Goal: Obtain resource: Download file/media

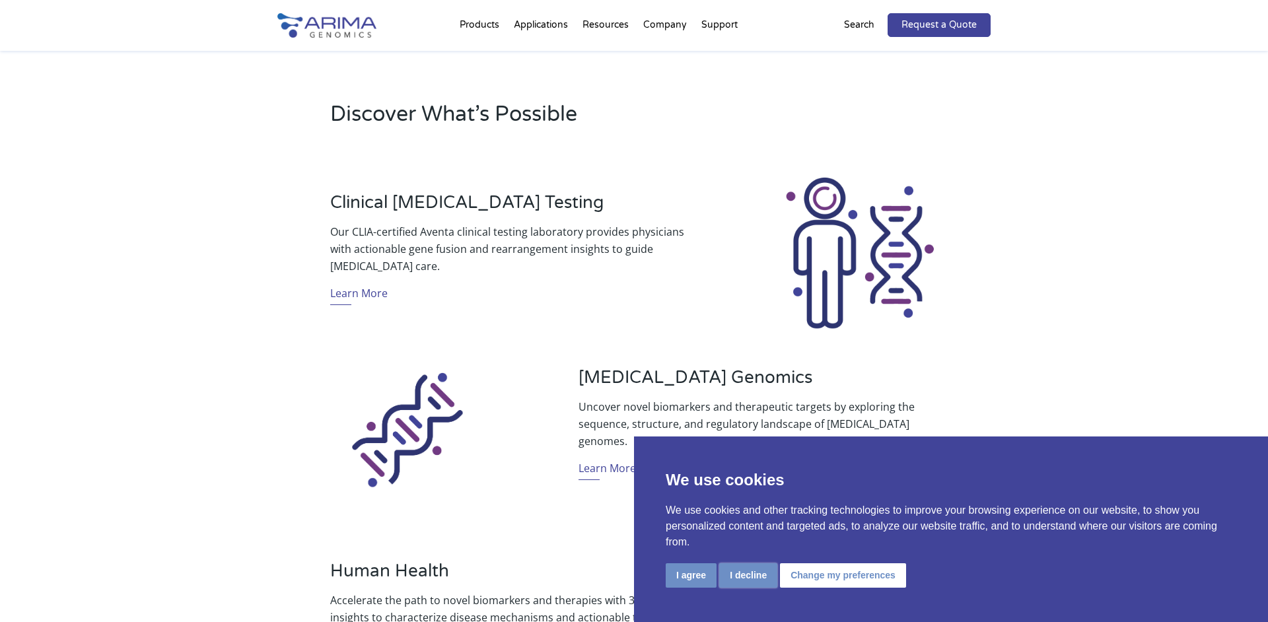
click at [749, 574] on button "I decline" at bounding box center [748, 576] width 58 height 24
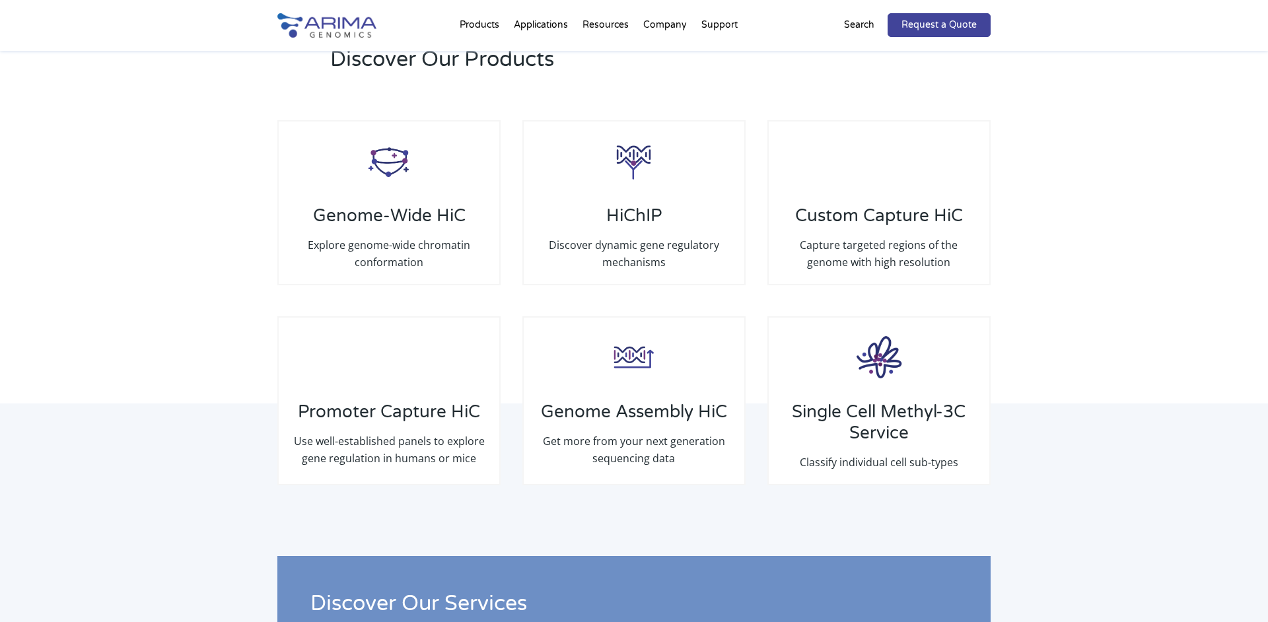
scroll to position [1968, 0]
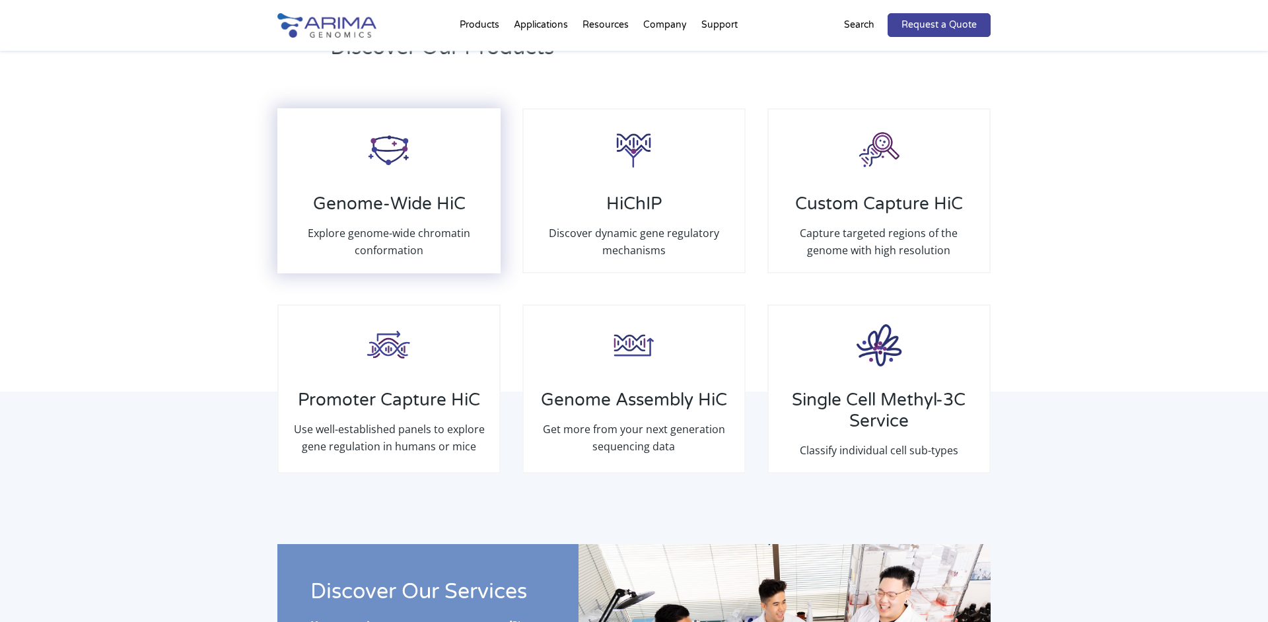
click at [408, 202] on h3 "Genome-Wide HiC" at bounding box center [389, 209] width 194 height 31
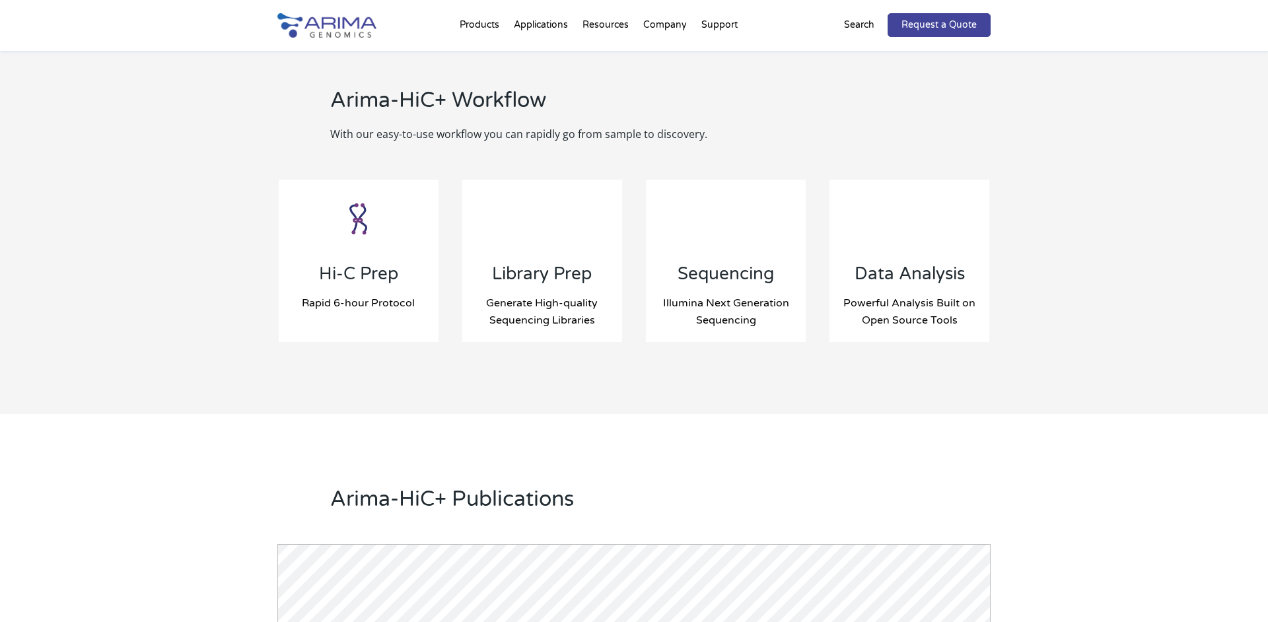
scroll to position [1317, 0]
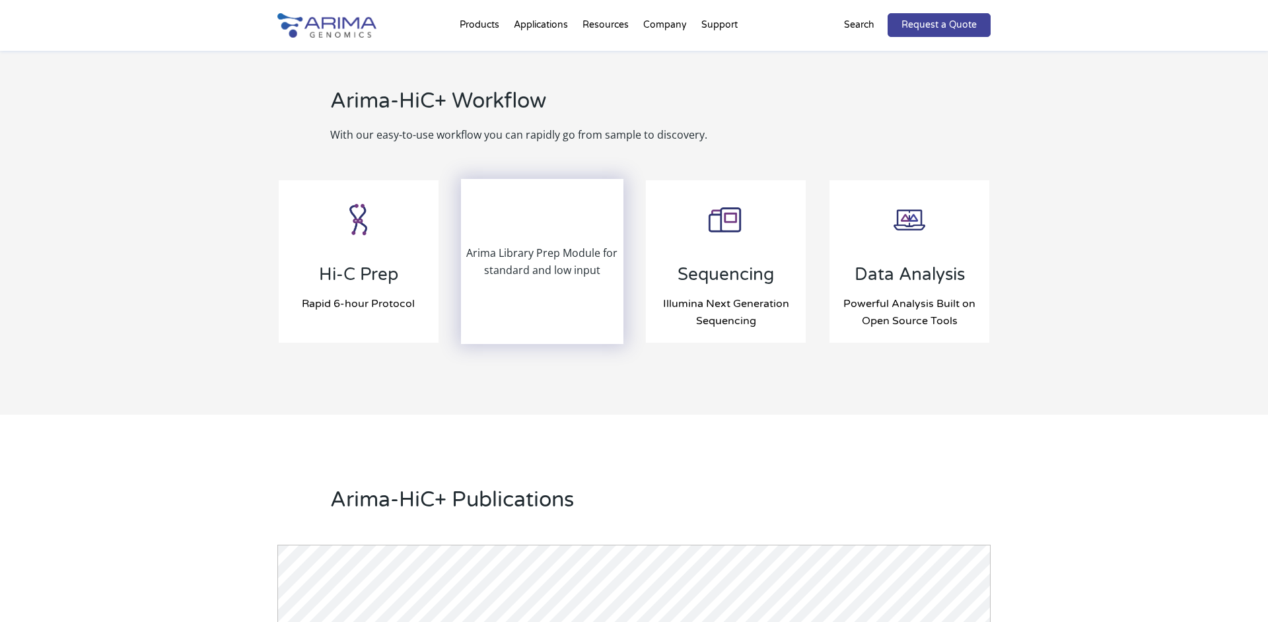
click at [552, 274] on p "Arima Library Prep Module for standard and low input" at bounding box center [542, 261] width 160 height 34
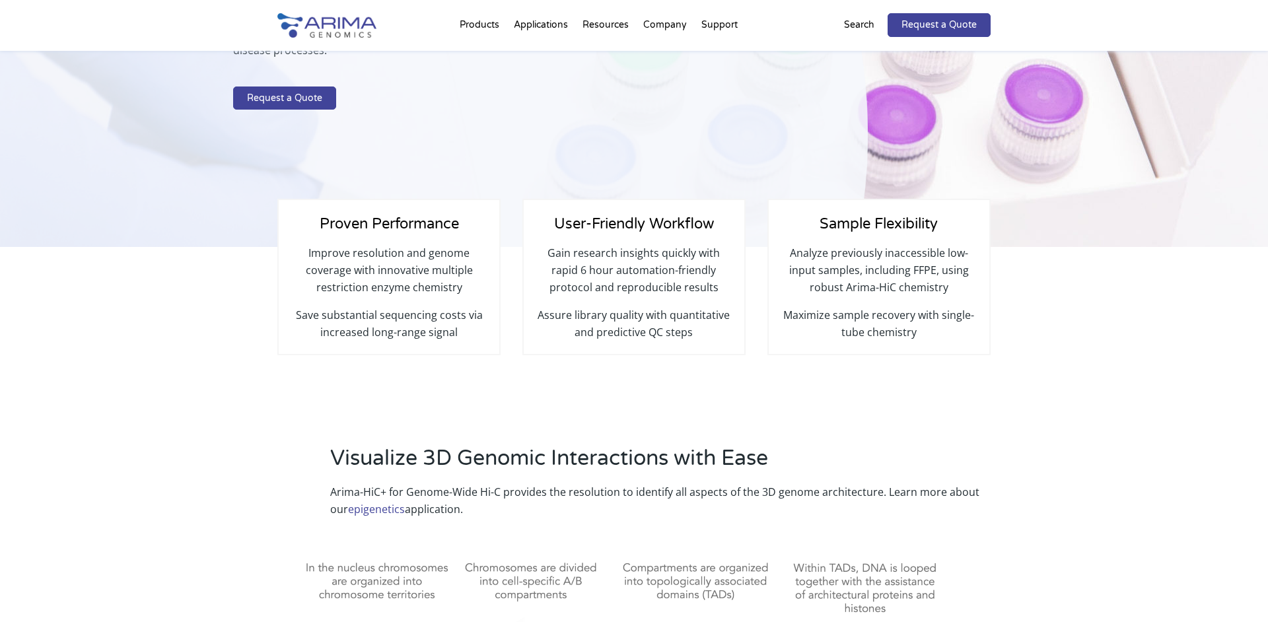
scroll to position [0, 0]
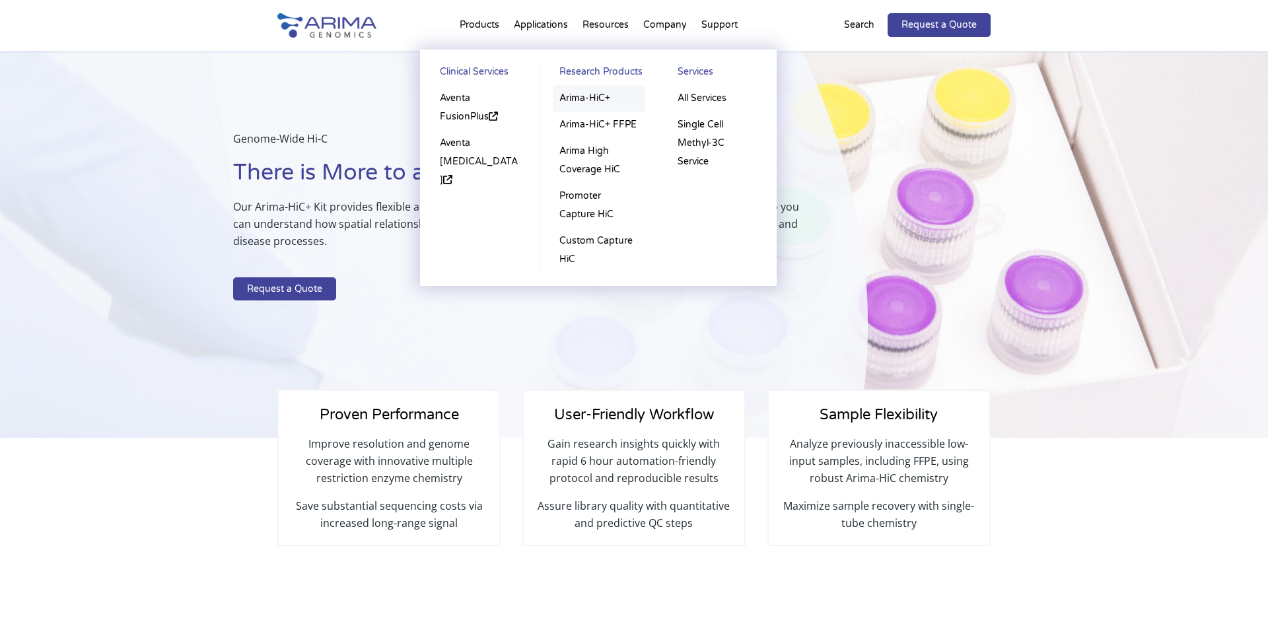
click at [604, 96] on link "Arima-HiC+" at bounding box center [599, 98] width 92 height 26
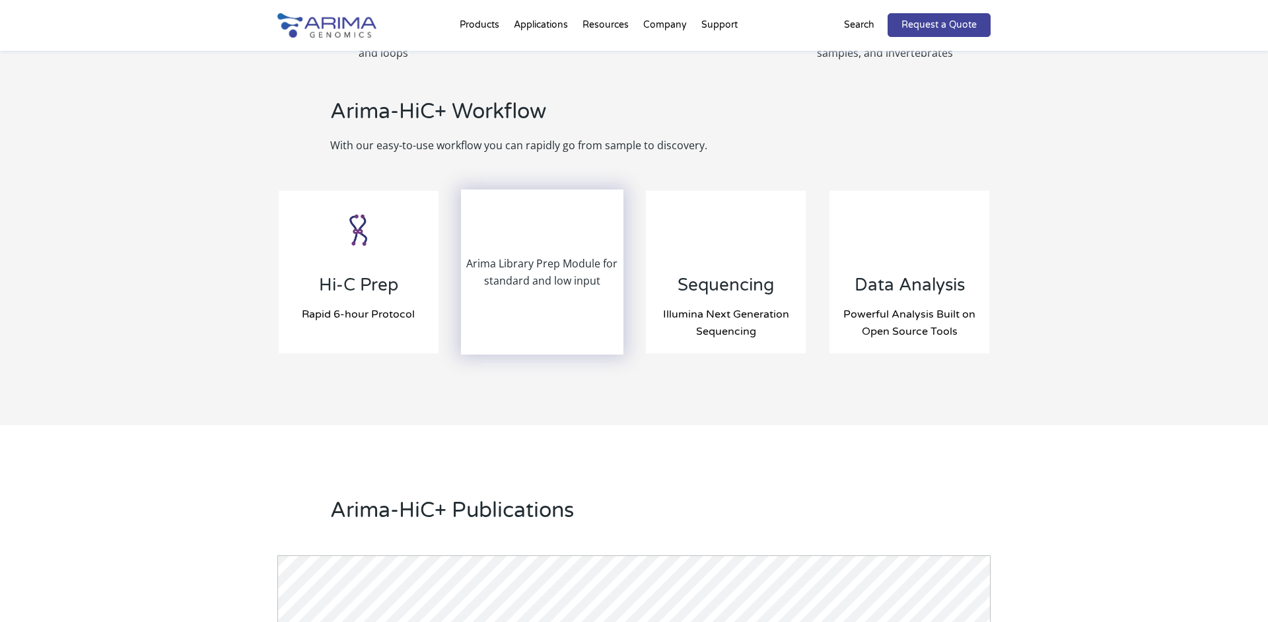
scroll to position [1304, 0]
click at [558, 272] on p "Arima Library Prep Module for standard and low input" at bounding box center [542, 274] width 160 height 34
click at [573, 255] on div "Arima Library Prep Module for standard and low input" at bounding box center [542, 274] width 160 height 163
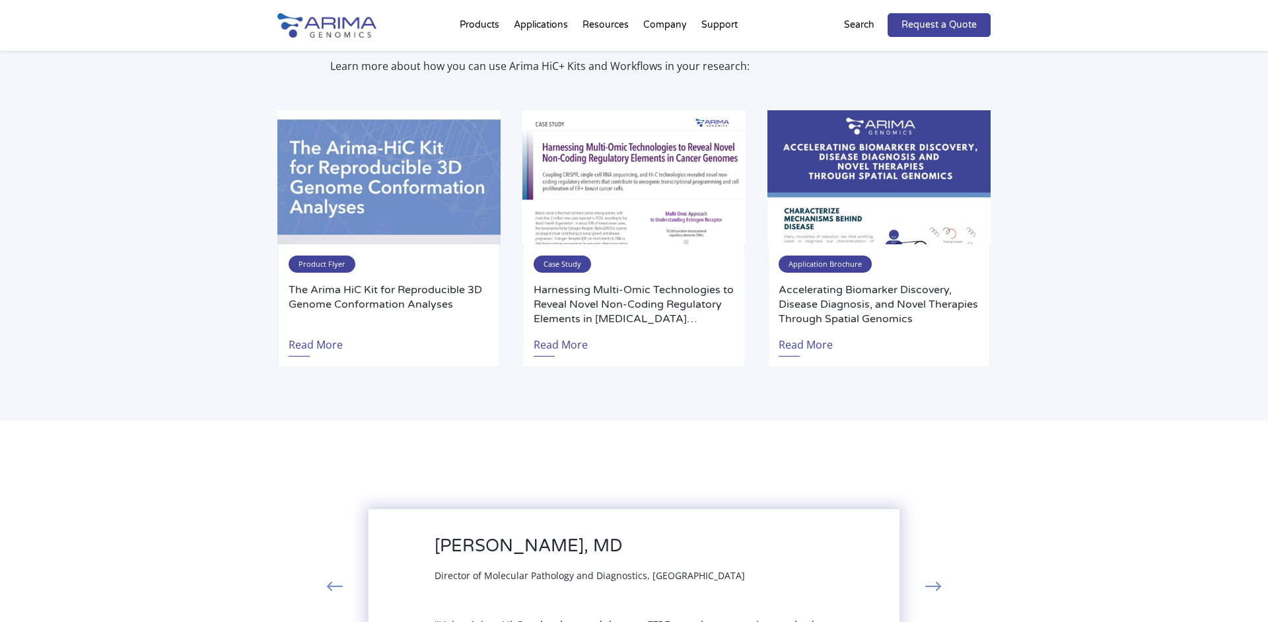
scroll to position [2551, 0]
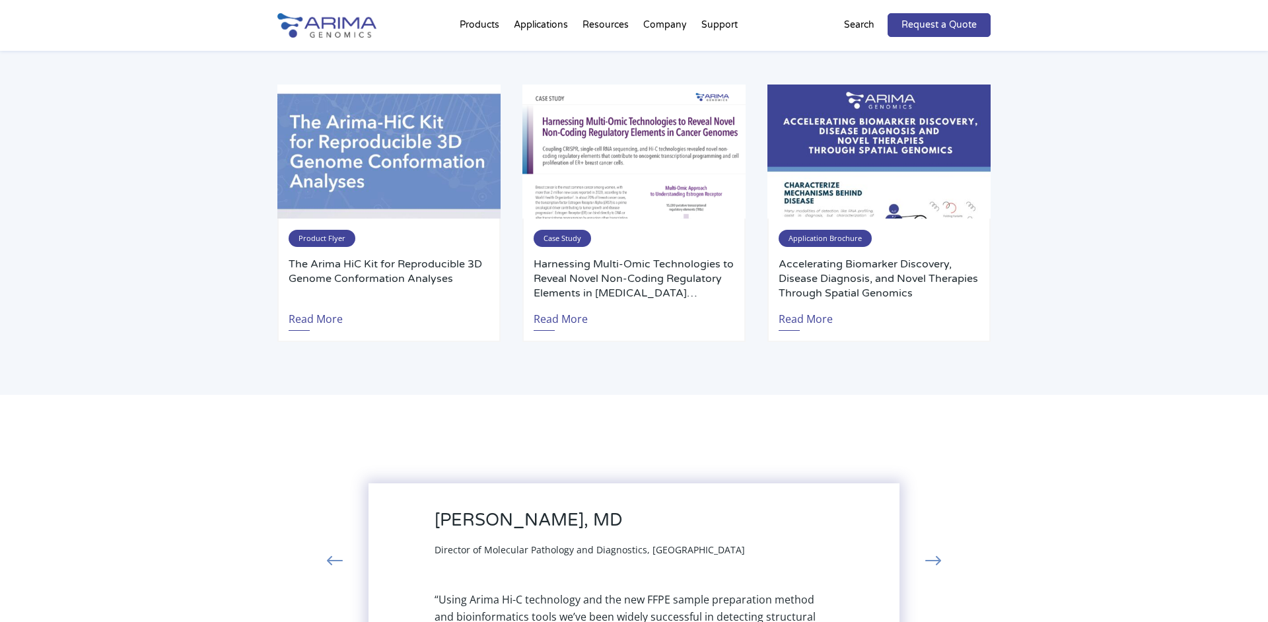
click at [171, 280] on div "Explore Our Resources Learn more about how you can use Arima HiC+ Kits and Work…" at bounding box center [634, 158] width 1268 height 474
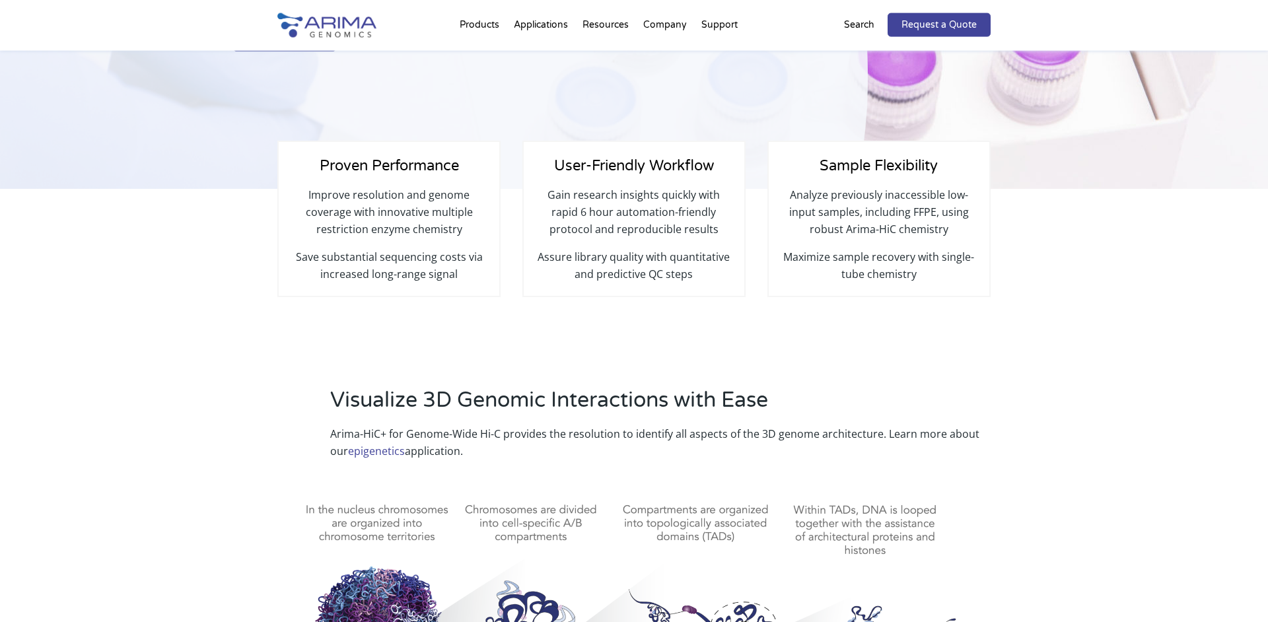
scroll to position [0, 0]
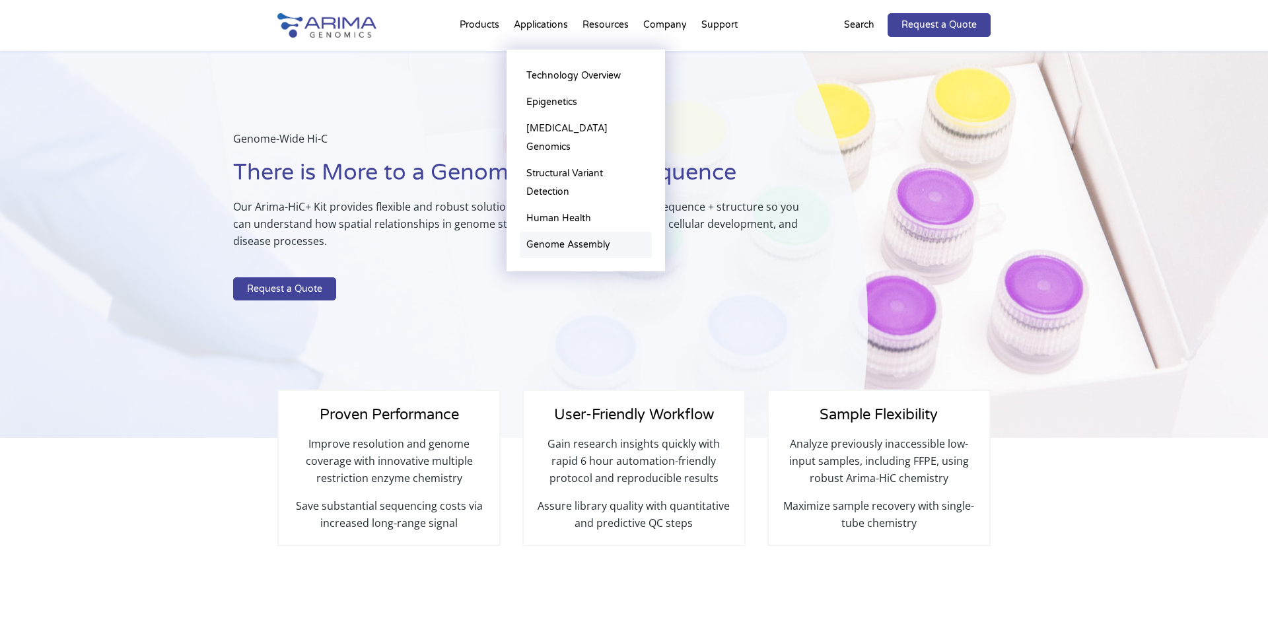
click at [599, 232] on link "Genome Assembly" at bounding box center [586, 245] width 132 height 26
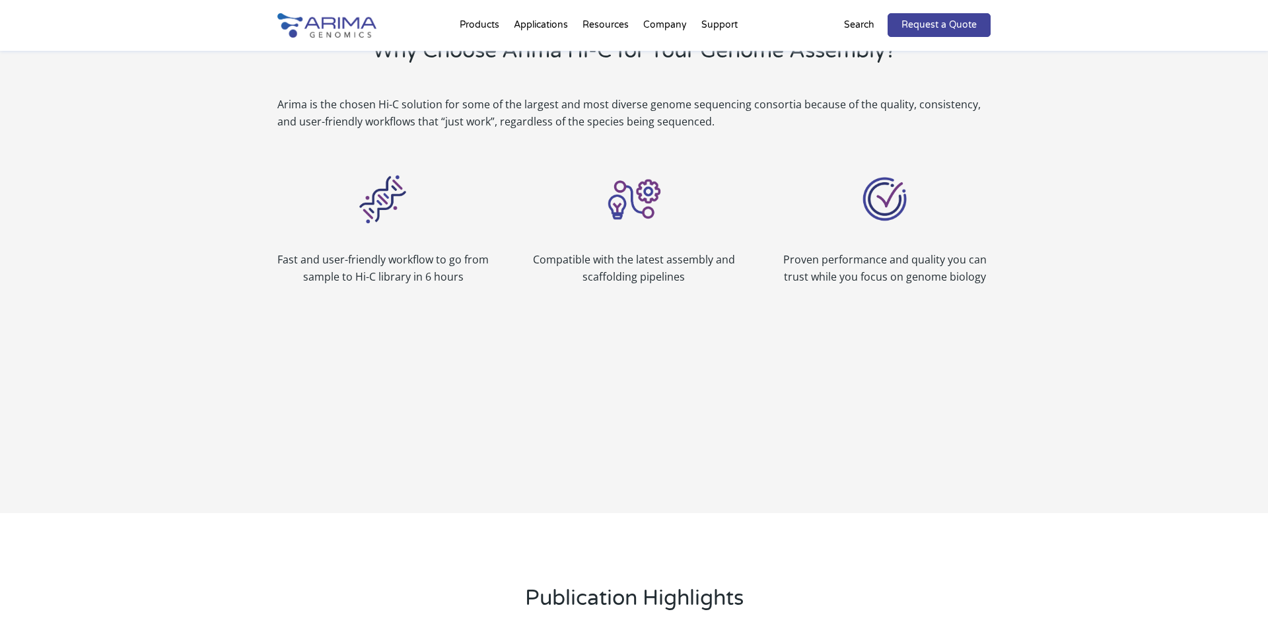
scroll to position [854, 0]
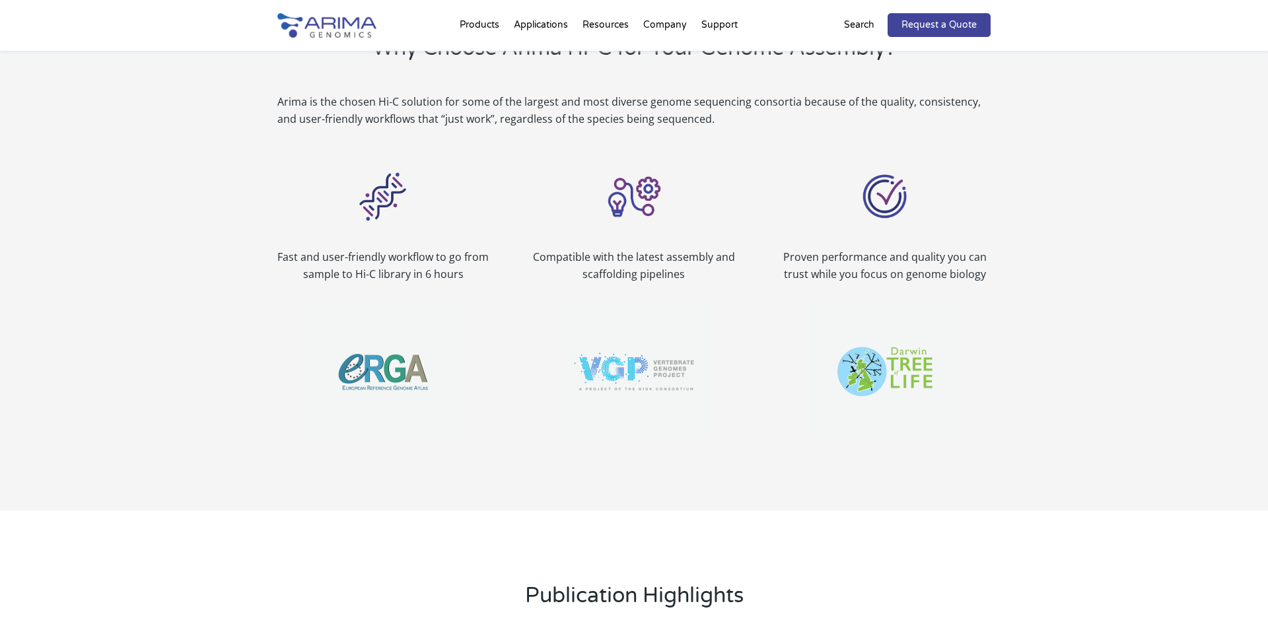
click at [182, 355] on div "Why Choose Arima Hi-C for Your Genome Assembly? Arima is the chosen Hi-C soluti…" at bounding box center [634, 237] width 1268 height 548
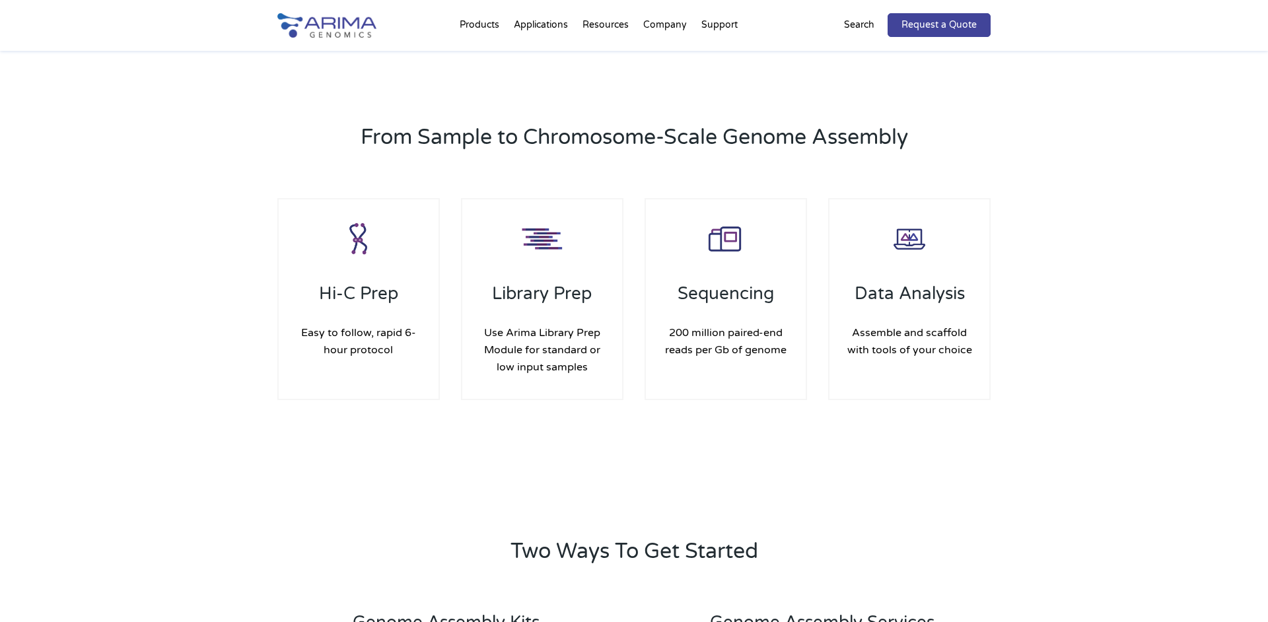
scroll to position [1771, 0]
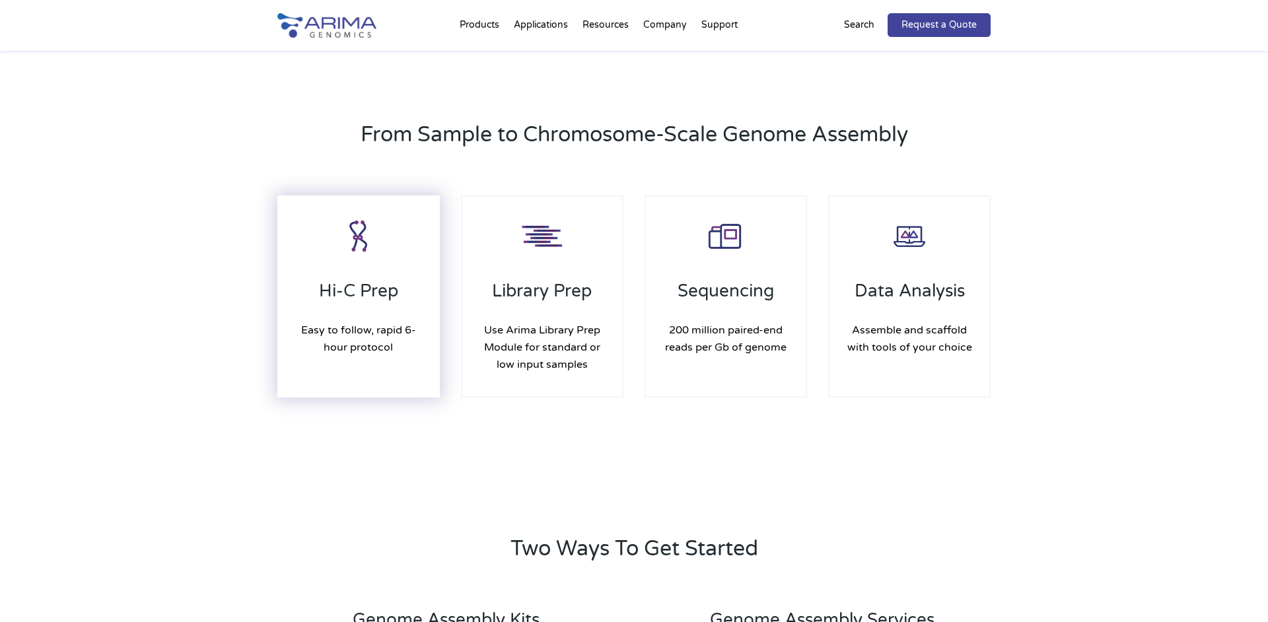
click at [385, 332] on h4 "Easy to follow, rapid 6-hour protocol" at bounding box center [358, 339] width 133 height 54
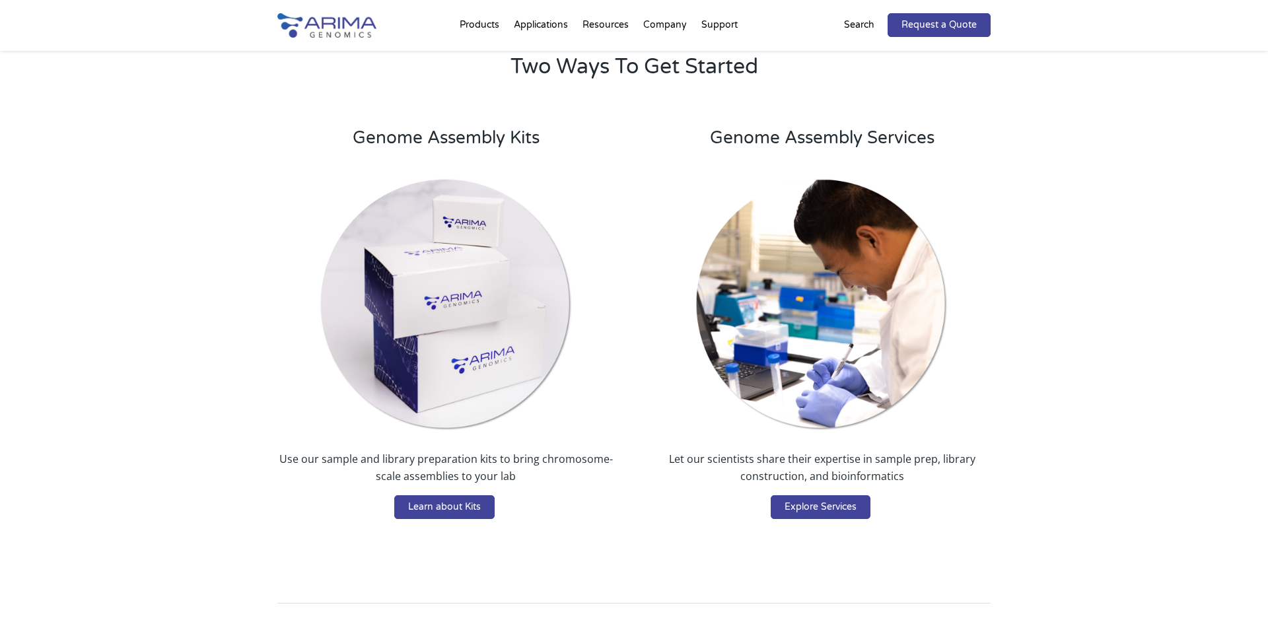
scroll to position [2251, 0]
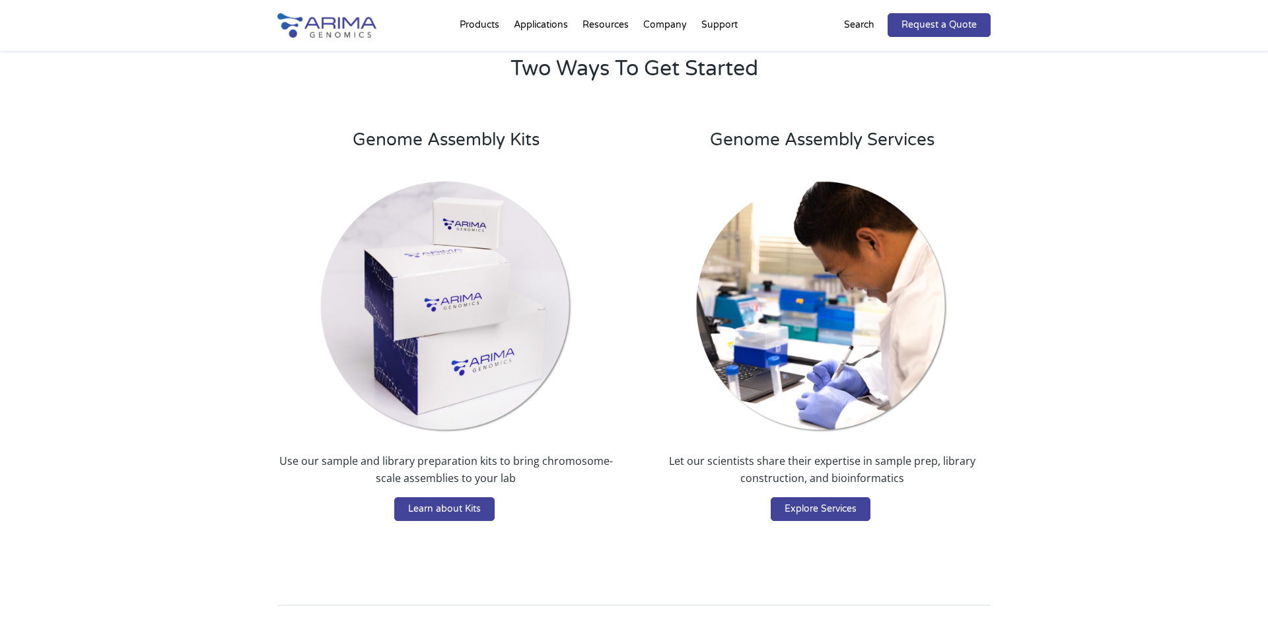
click at [597, 529] on div "Genome Assembly Kits Use our sample and library preparation kits to bring chrom…" at bounding box center [634, 328] width 714 height 433
click at [463, 514] on link "Learn about Kits" at bounding box center [444, 509] width 100 height 24
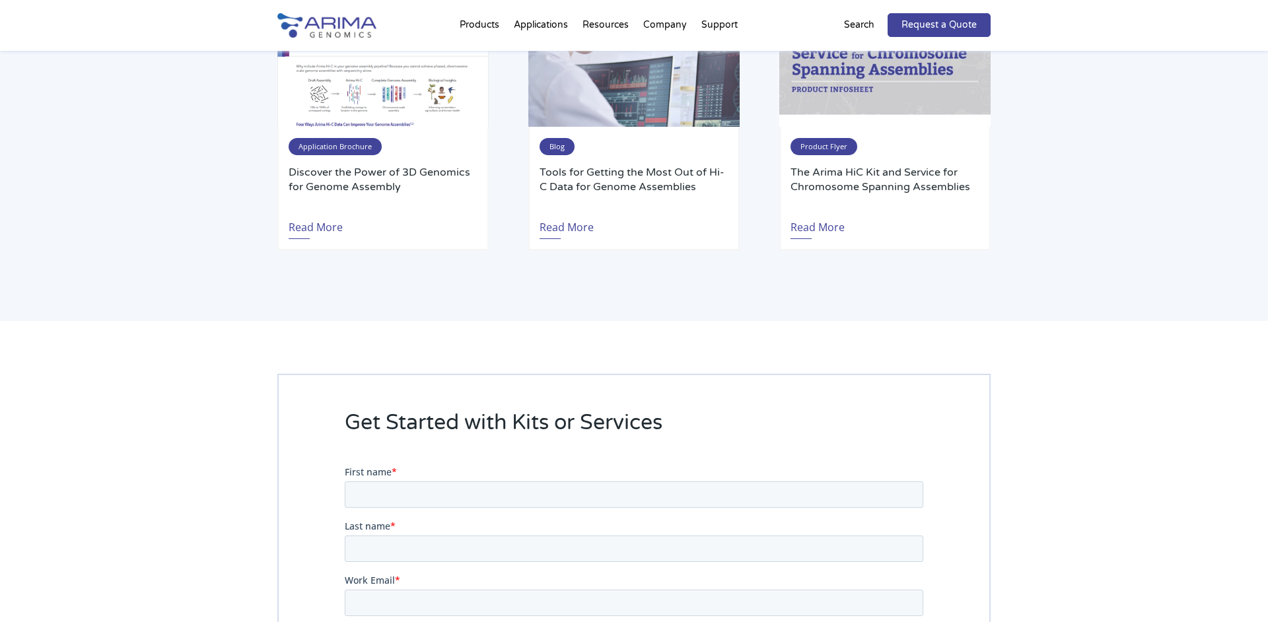
scroll to position [2721, 0]
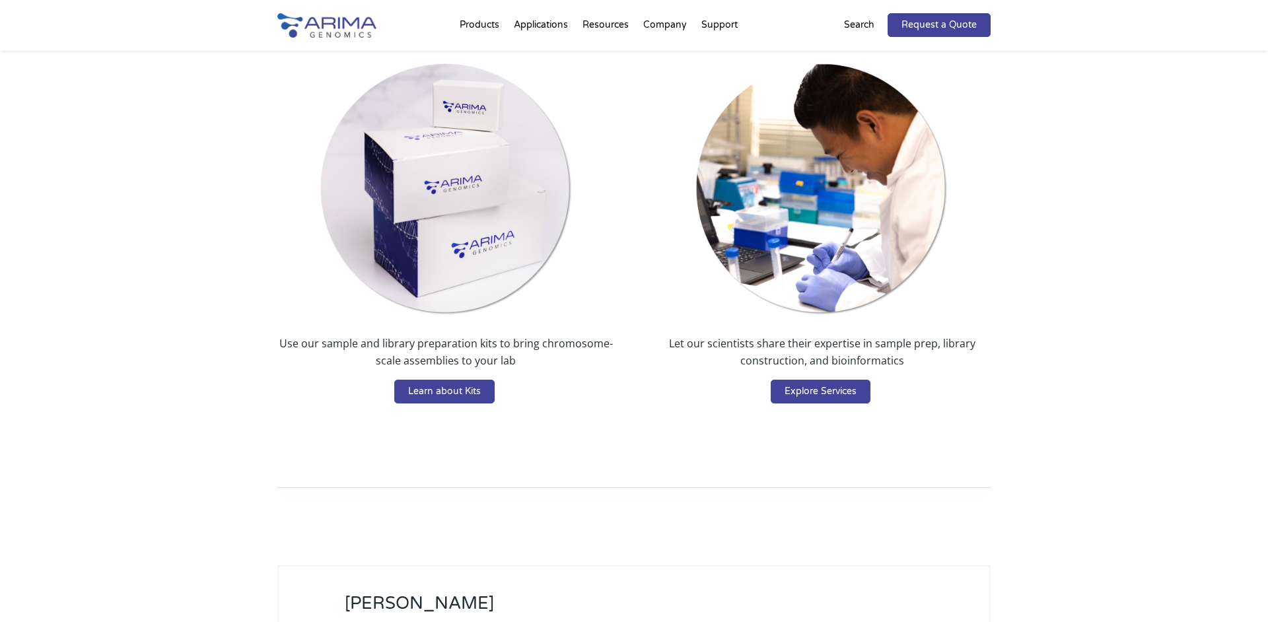
scroll to position [2362, 0]
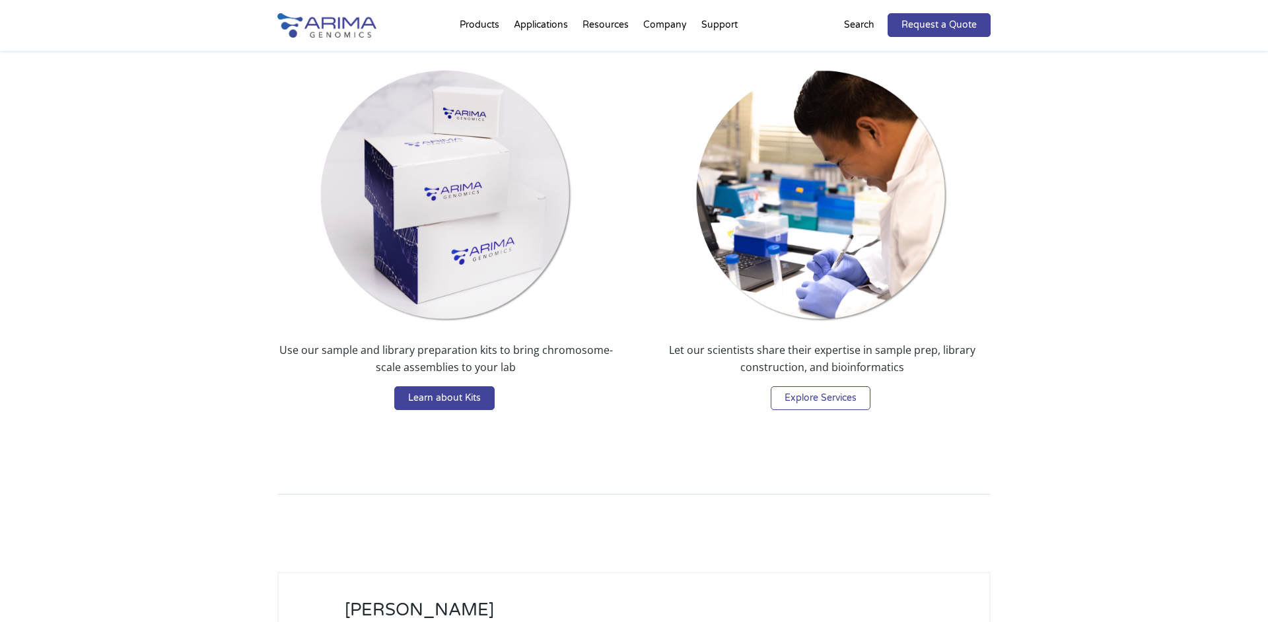
click at [850, 400] on link "Explore Services" at bounding box center [821, 398] width 100 height 24
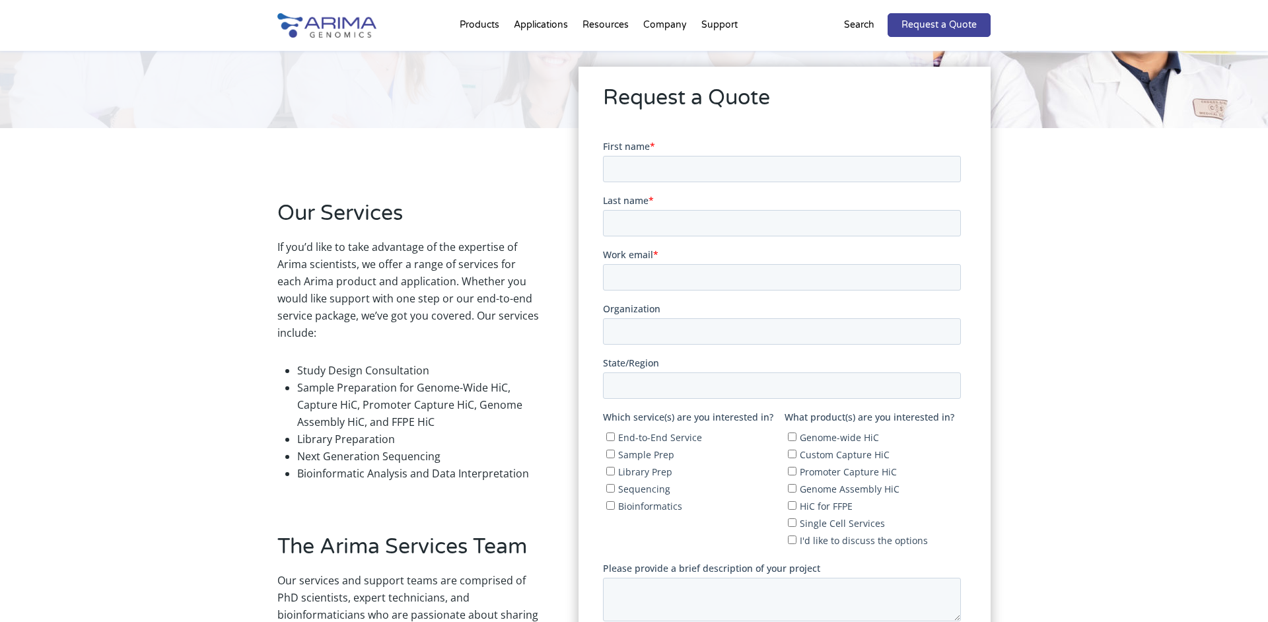
scroll to position [208, 0]
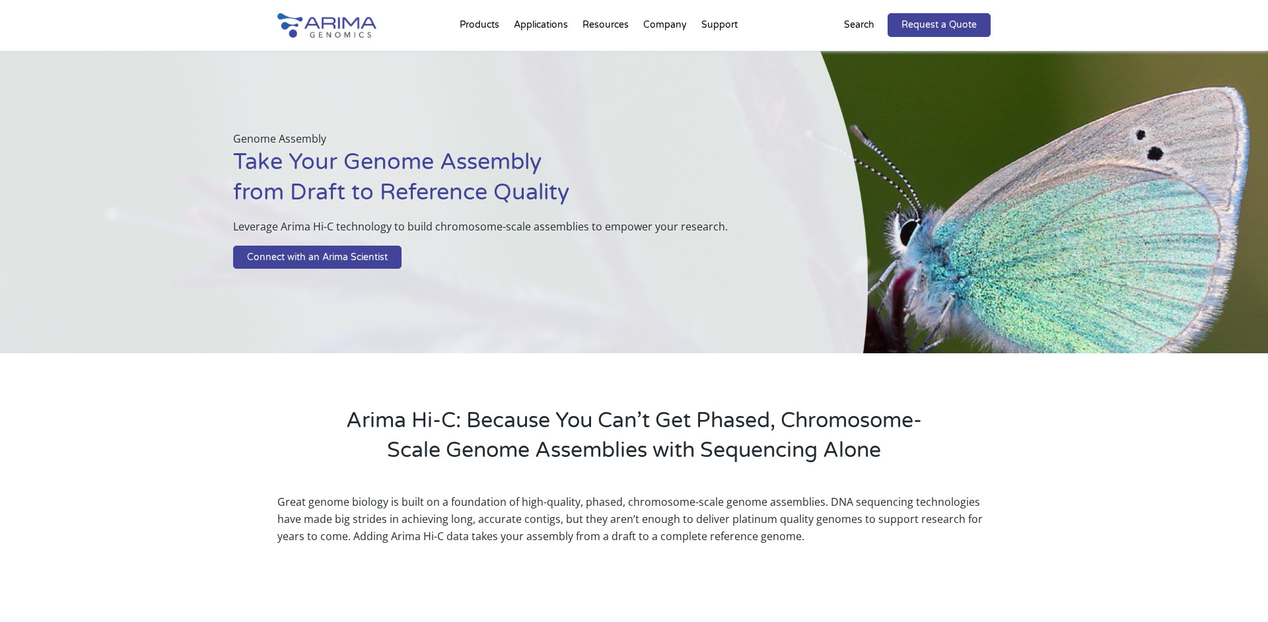
scroll to position [2370, 0]
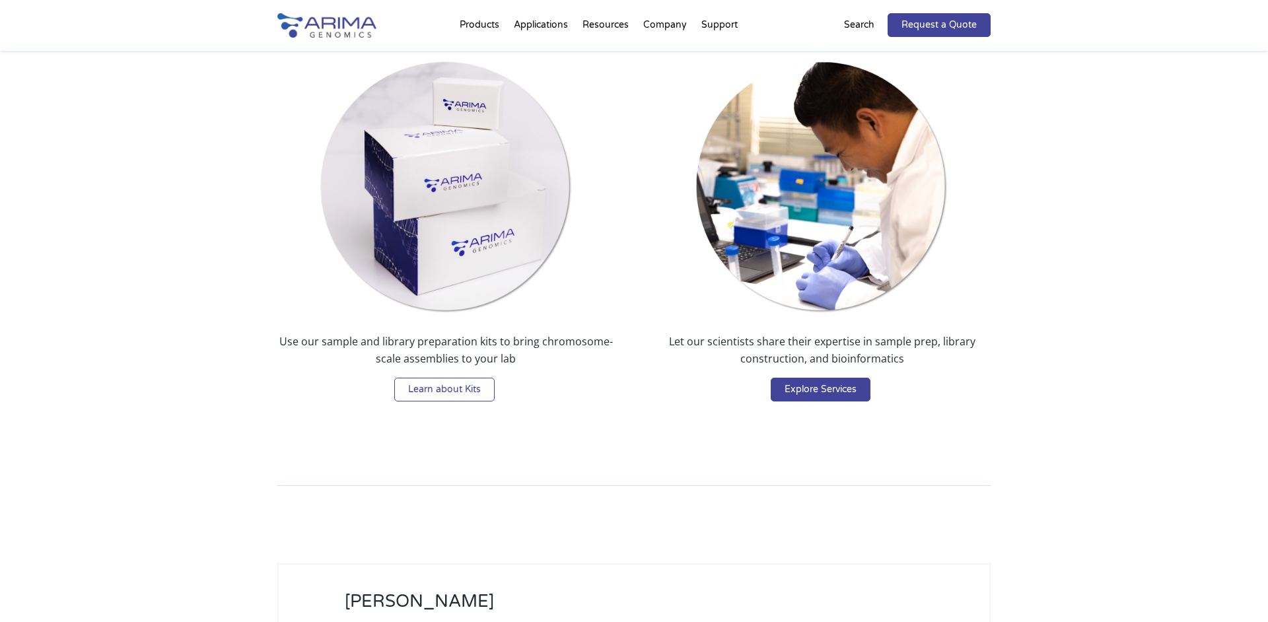
click at [453, 398] on link "Learn about Kits" at bounding box center [444, 390] width 100 height 24
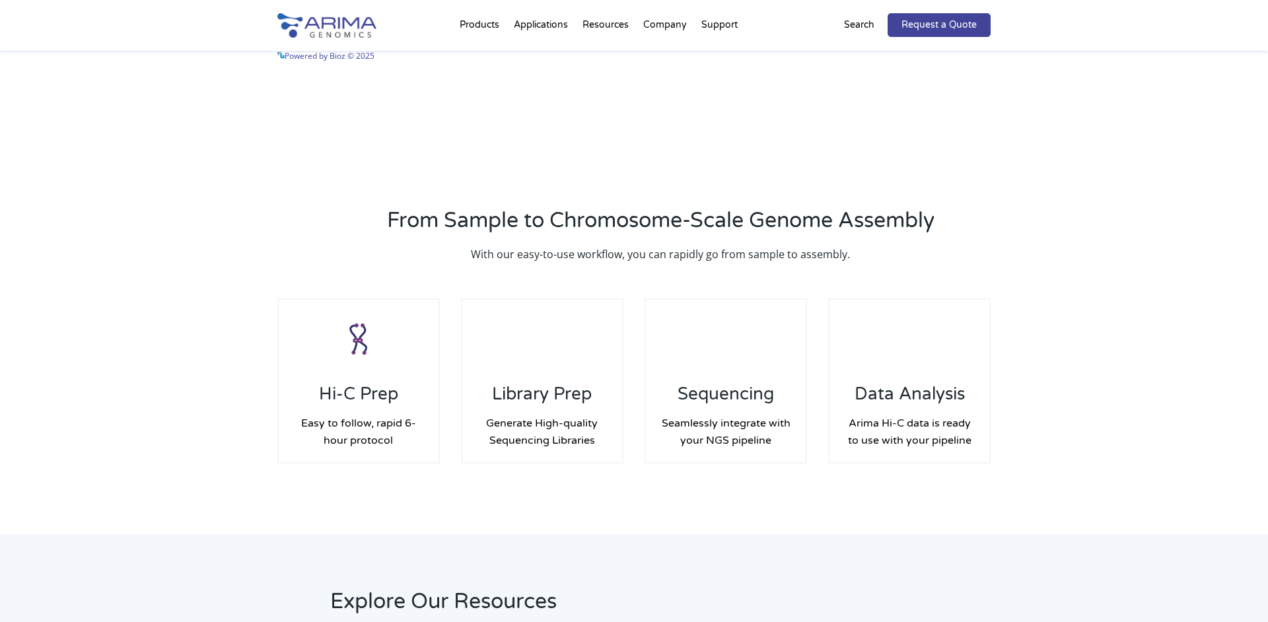
scroll to position [1891, 0]
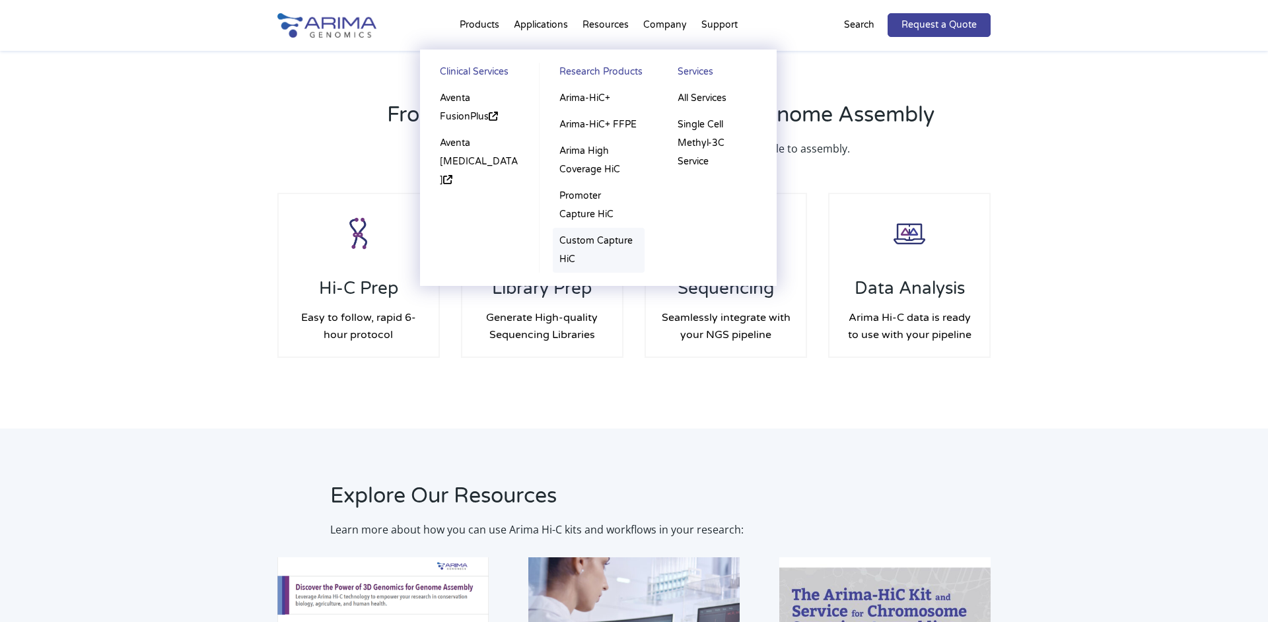
click at [575, 262] on link "Custom Capture HiC" at bounding box center [599, 250] width 92 height 45
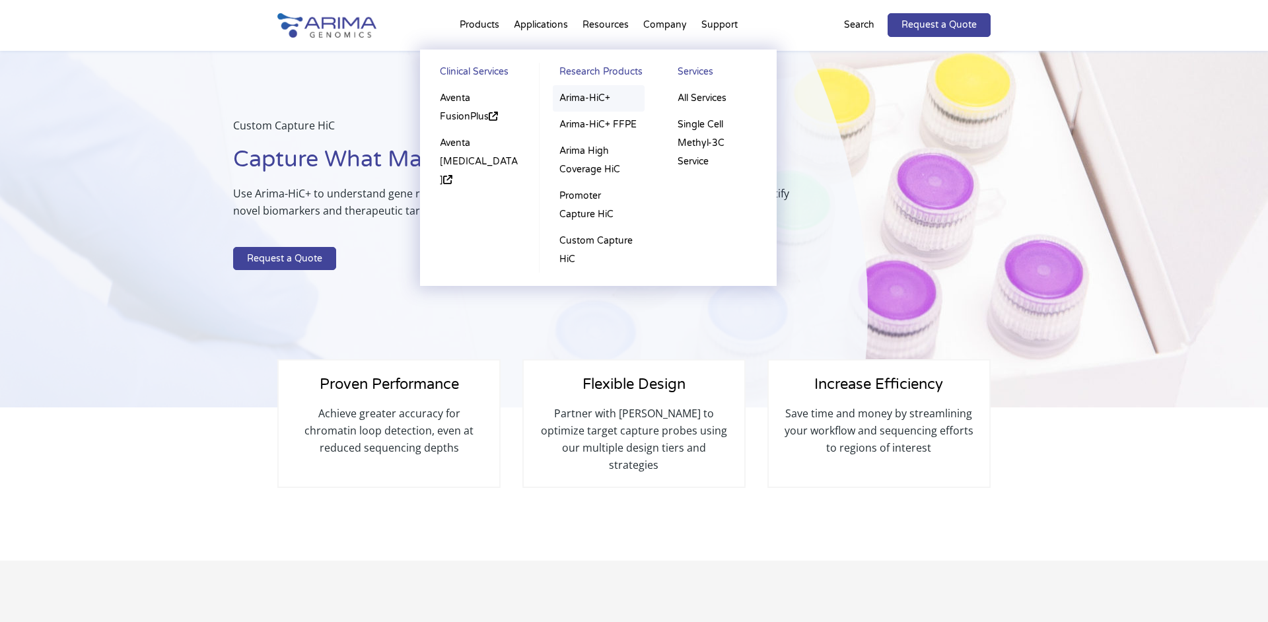
click at [592, 98] on link "Arima-HiC+" at bounding box center [599, 98] width 92 height 26
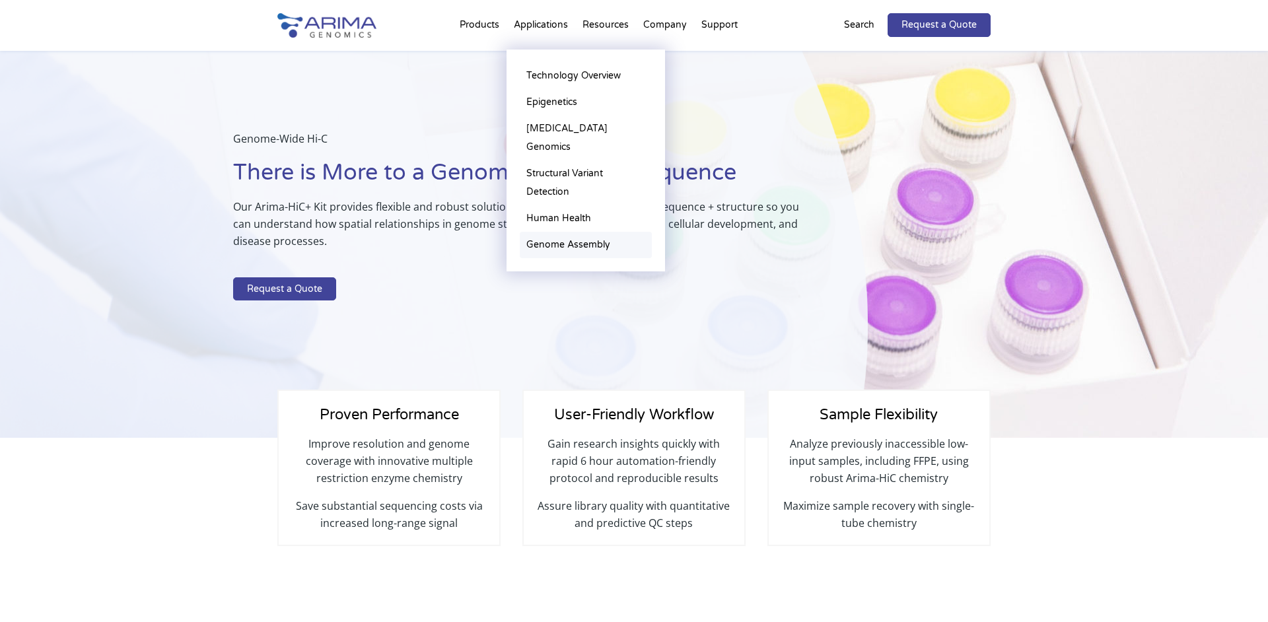
click at [580, 232] on link "Genome Assembly" at bounding box center [586, 245] width 132 height 26
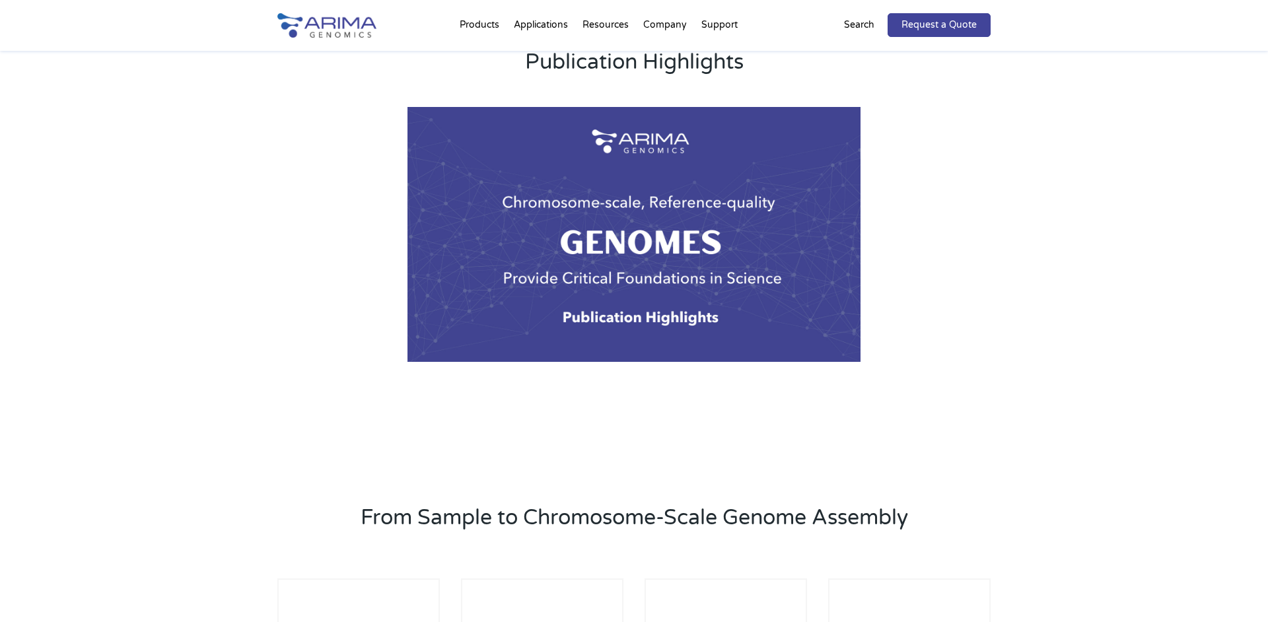
scroll to position [1411, 0]
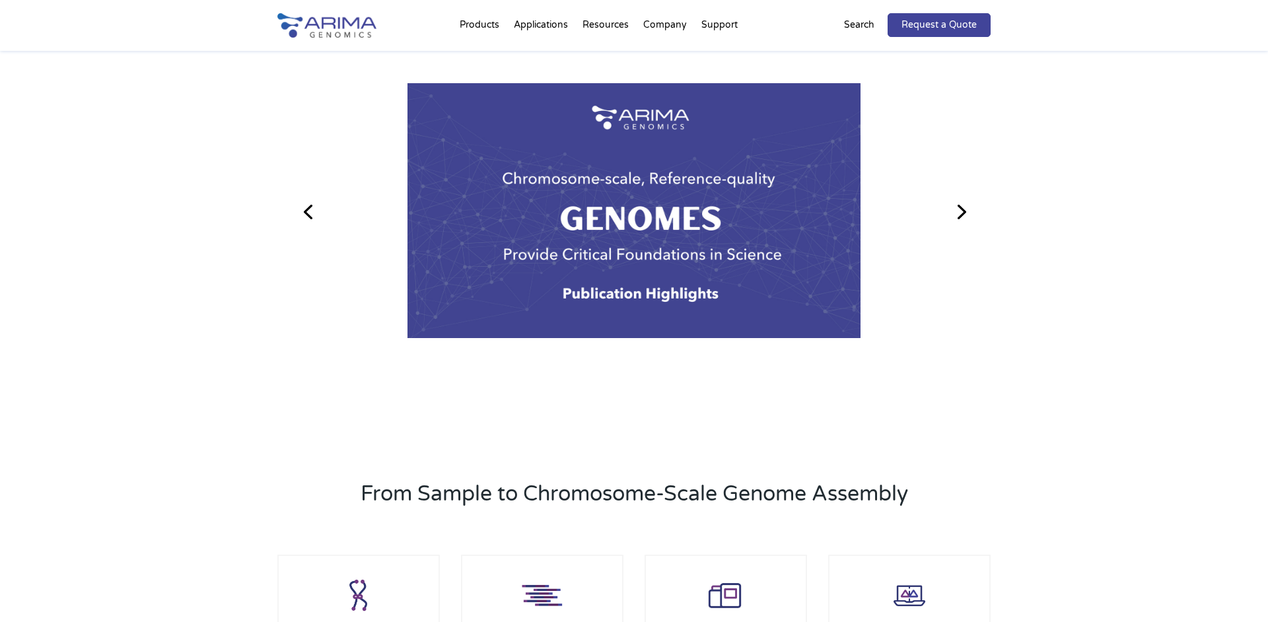
click at [967, 209] on link "Next" at bounding box center [961, 211] width 32 height 32
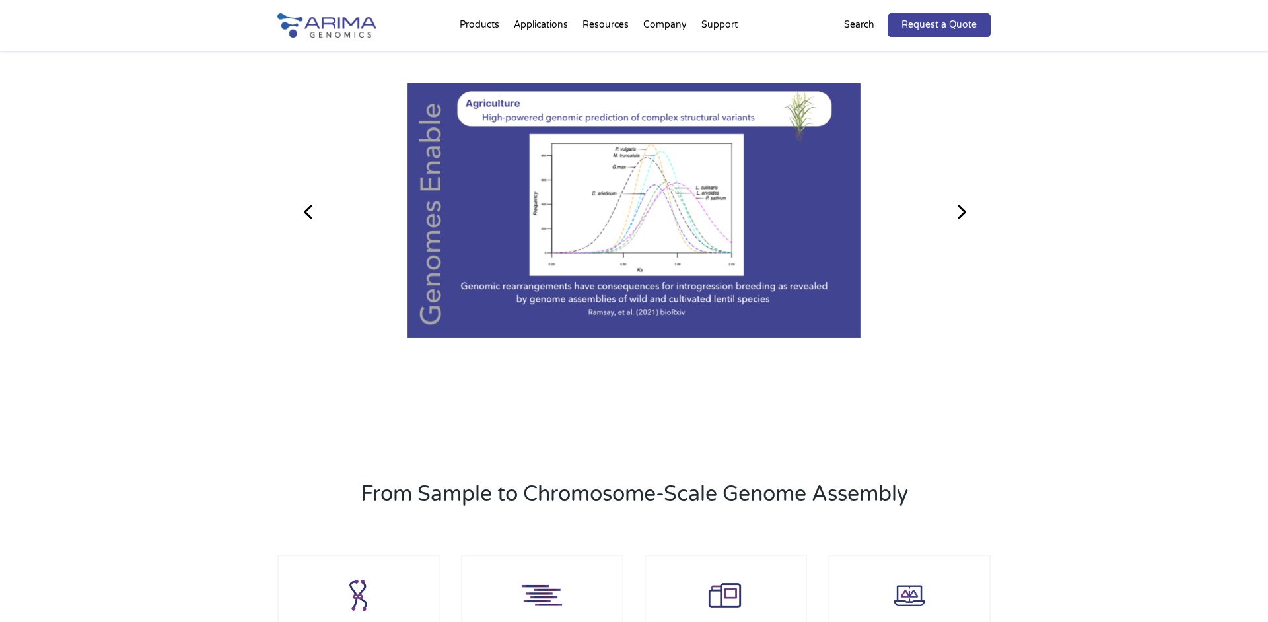
click at [967, 209] on link "Next" at bounding box center [961, 211] width 32 height 32
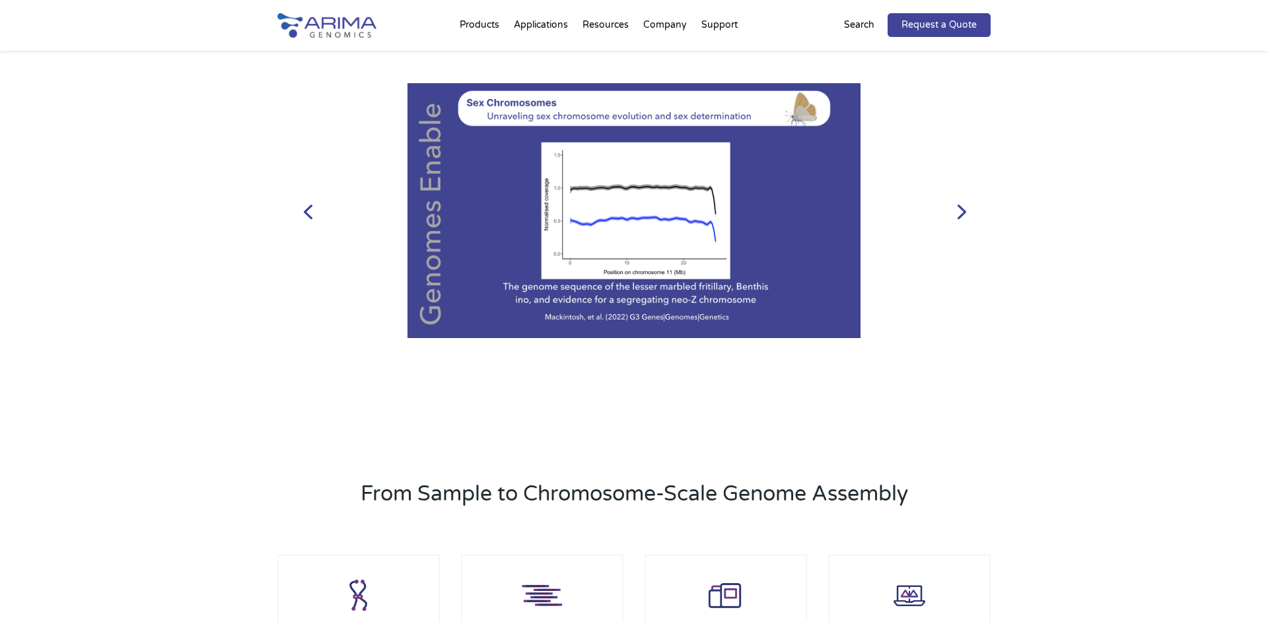
click at [279, 217] on div at bounding box center [634, 210] width 714 height 255
click at [315, 212] on link "Previous" at bounding box center [308, 211] width 32 height 32
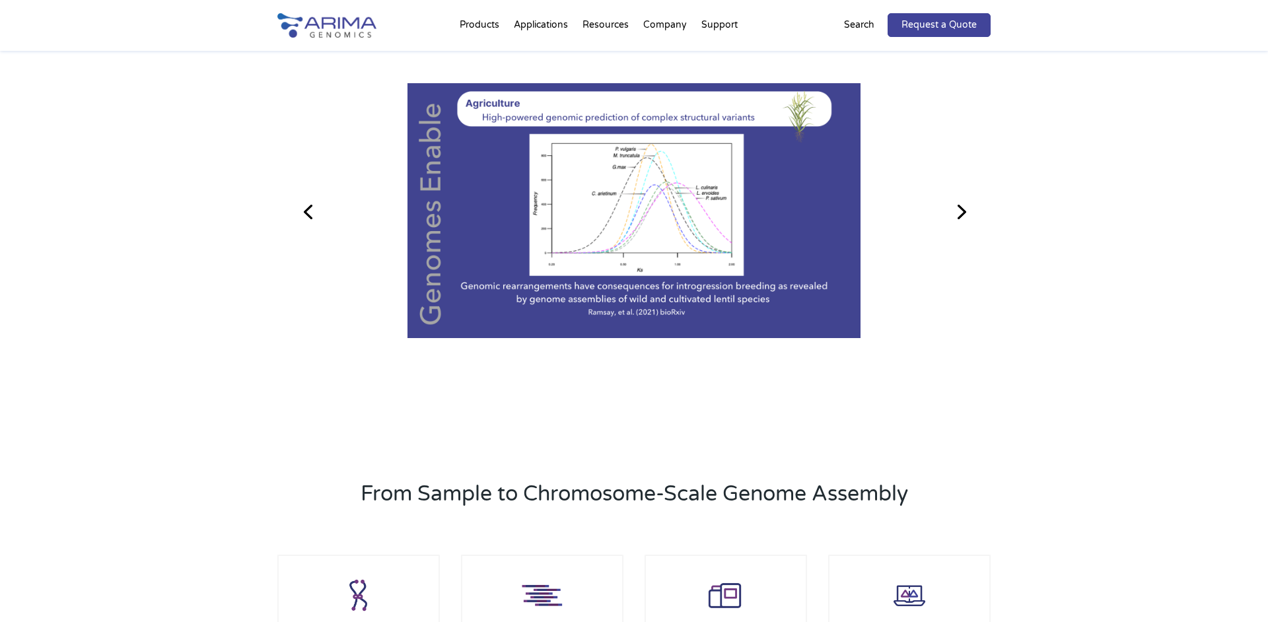
click at [969, 209] on link "Next" at bounding box center [961, 211] width 32 height 32
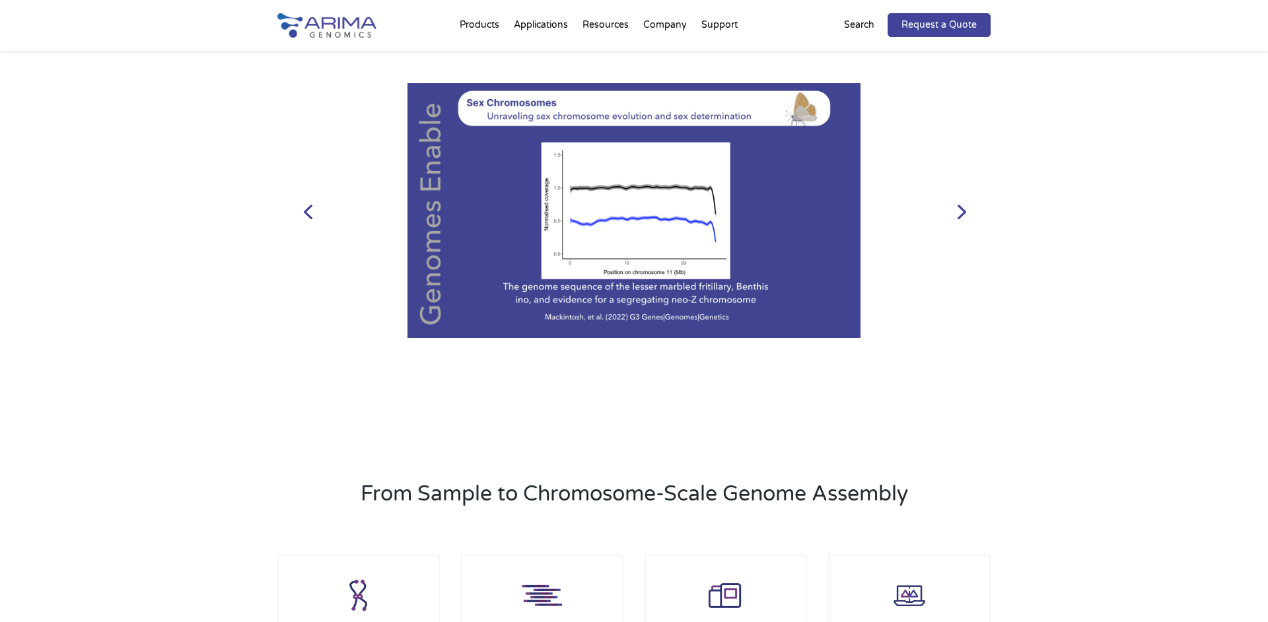
click at [969, 209] on link "Next" at bounding box center [961, 211] width 32 height 32
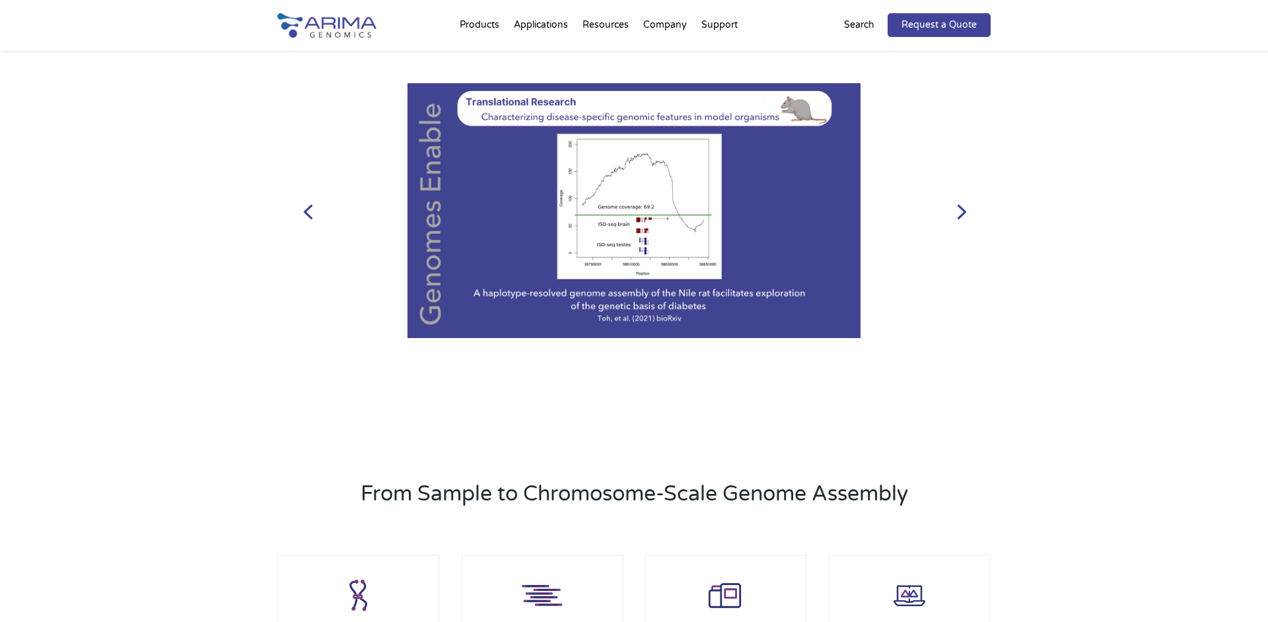
click at [969, 209] on link "Next" at bounding box center [961, 211] width 32 height 32
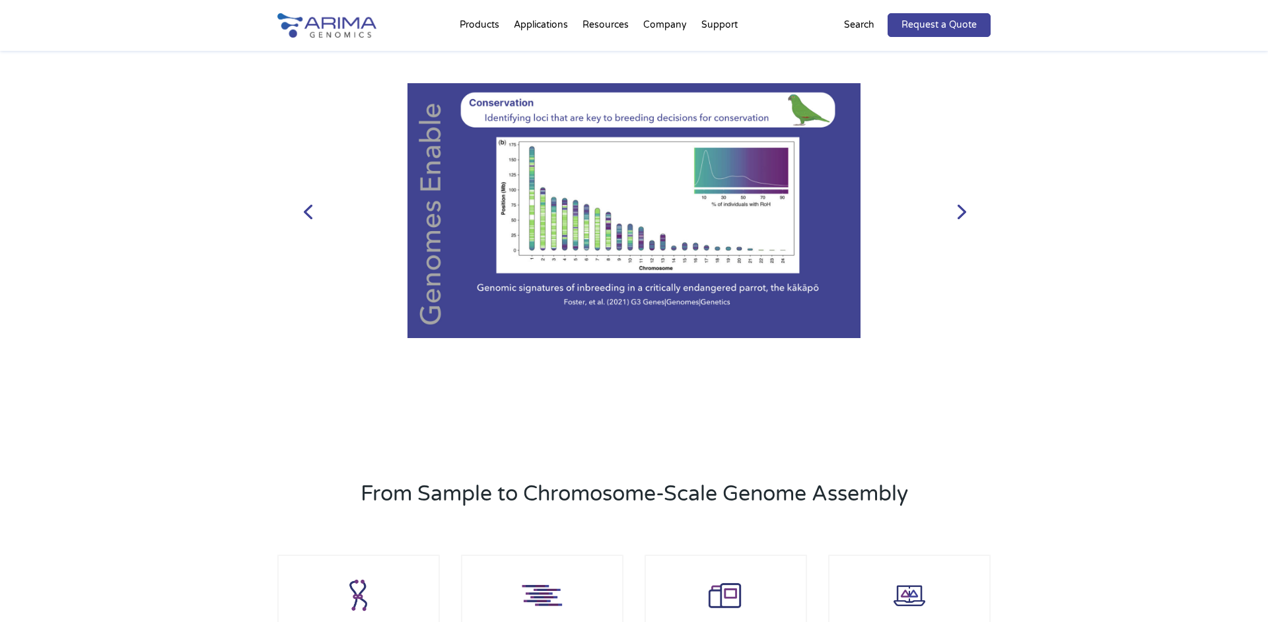
click at [969, 209] on link "Next" at bounding box center [961, 211] width 32 height 32
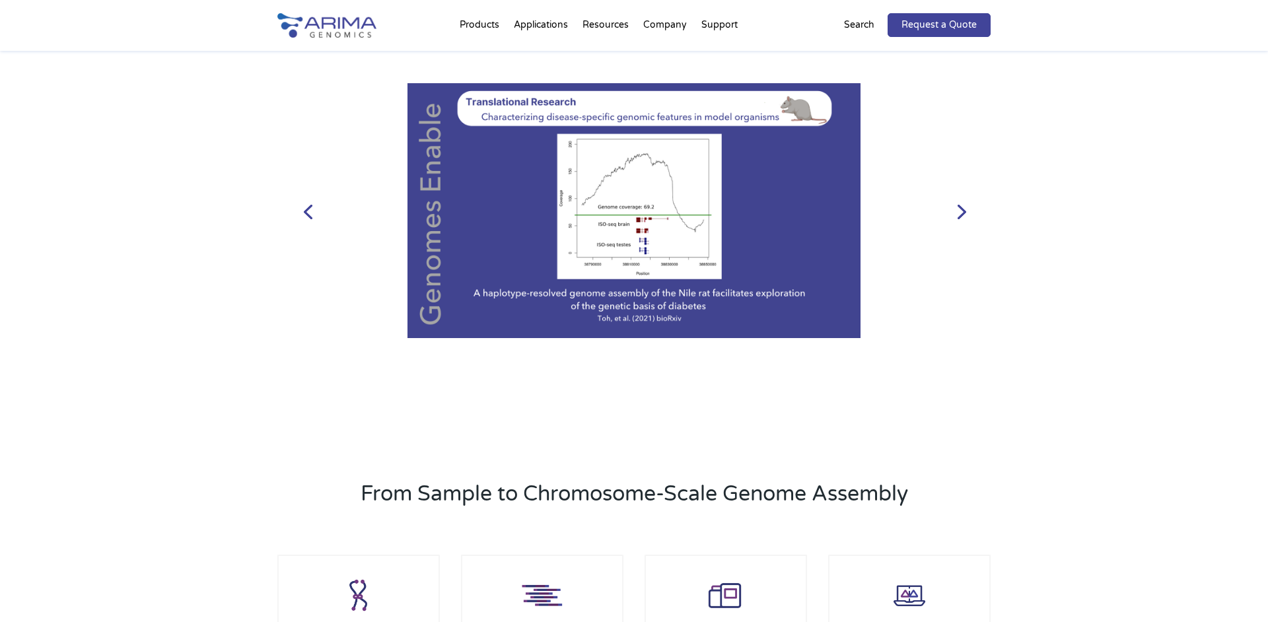
click at [969, 209] on link "Next" at bounding box center [961, 211] width 32 height 32
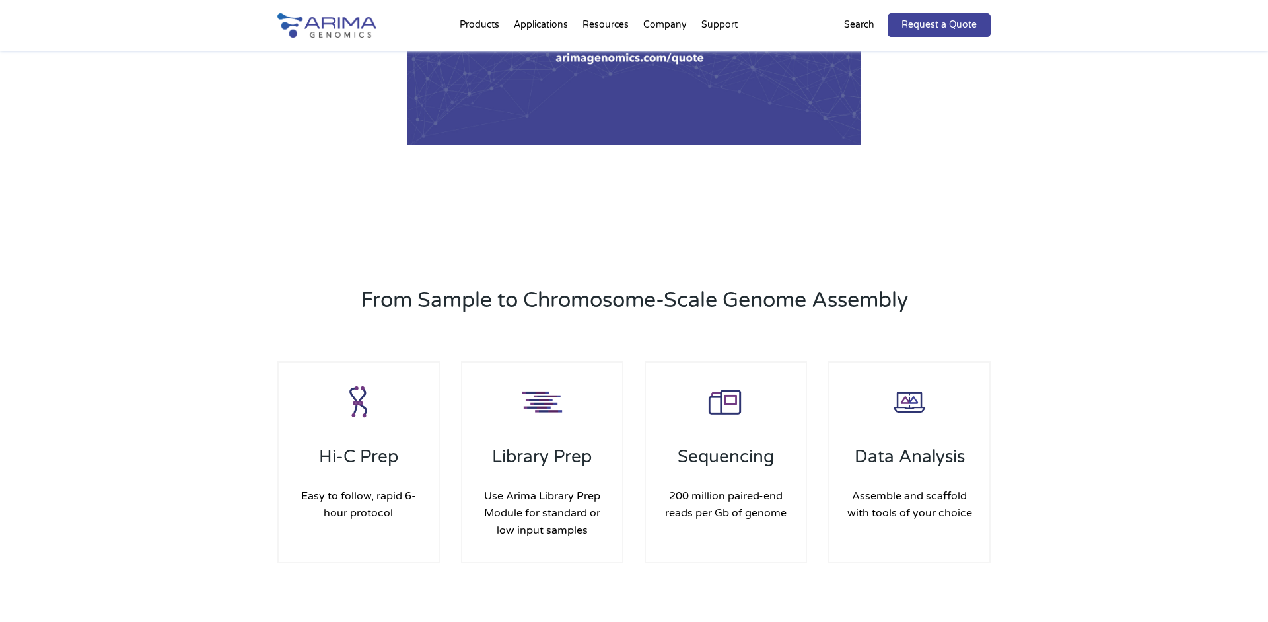
scroll to position [1767, 0]
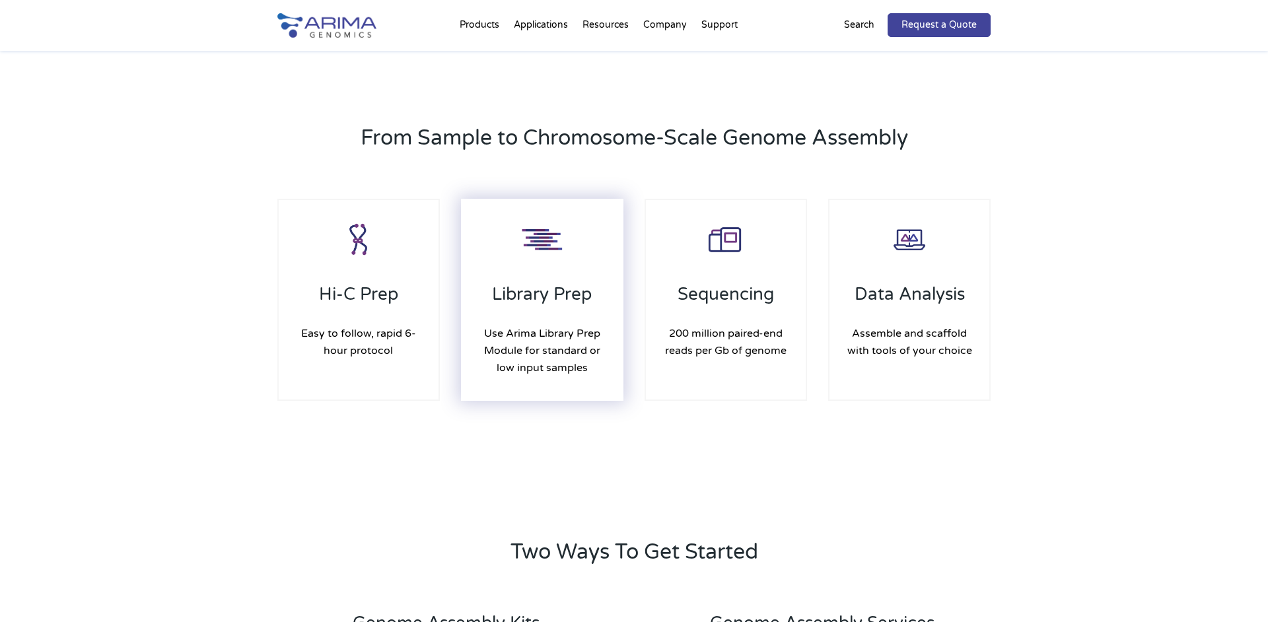
click at [547, 306] on h3 "Library Prep" at bounding box center [542, 299] width 133 height 31
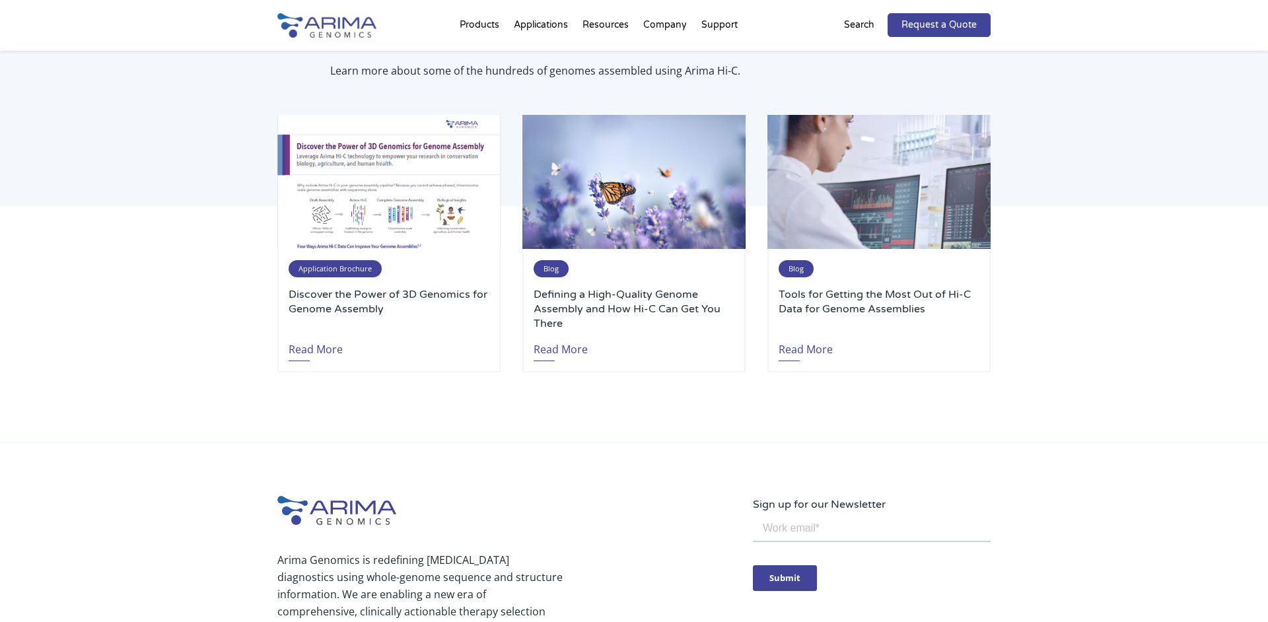
scroll to position [3464, 0]
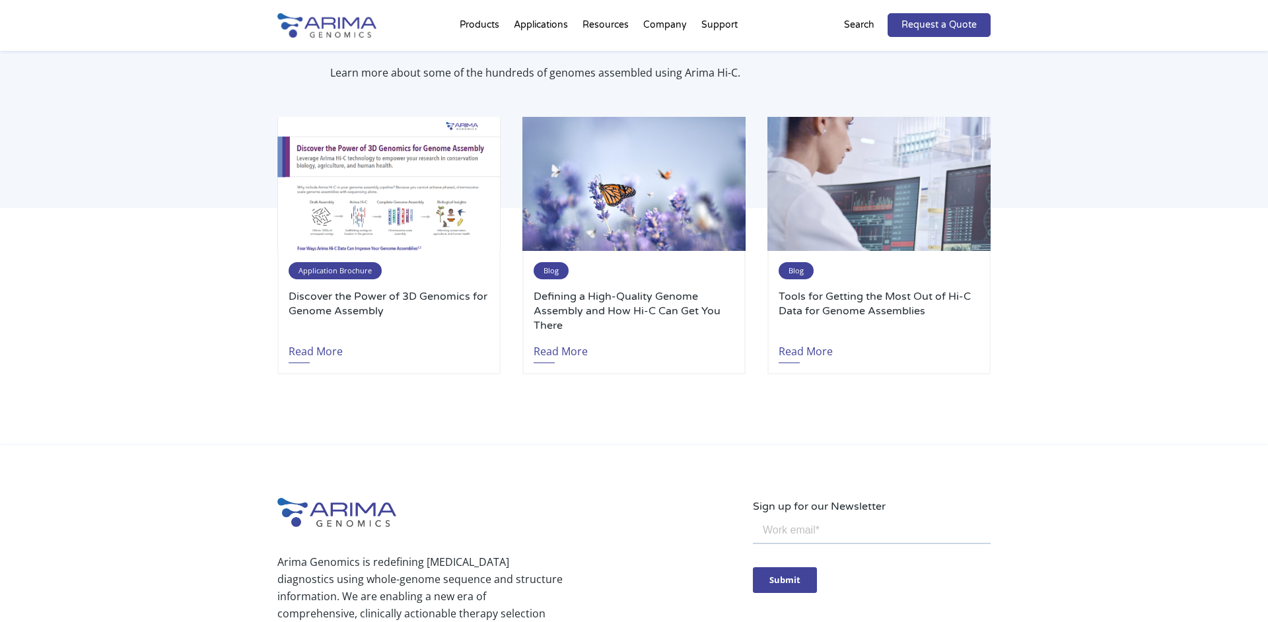
click at [260, 303] on div "Explore Our Genome Assembly Resources Learn more about some of the hundreds of …" at bounding box center [634, 209] width 1268 height 474
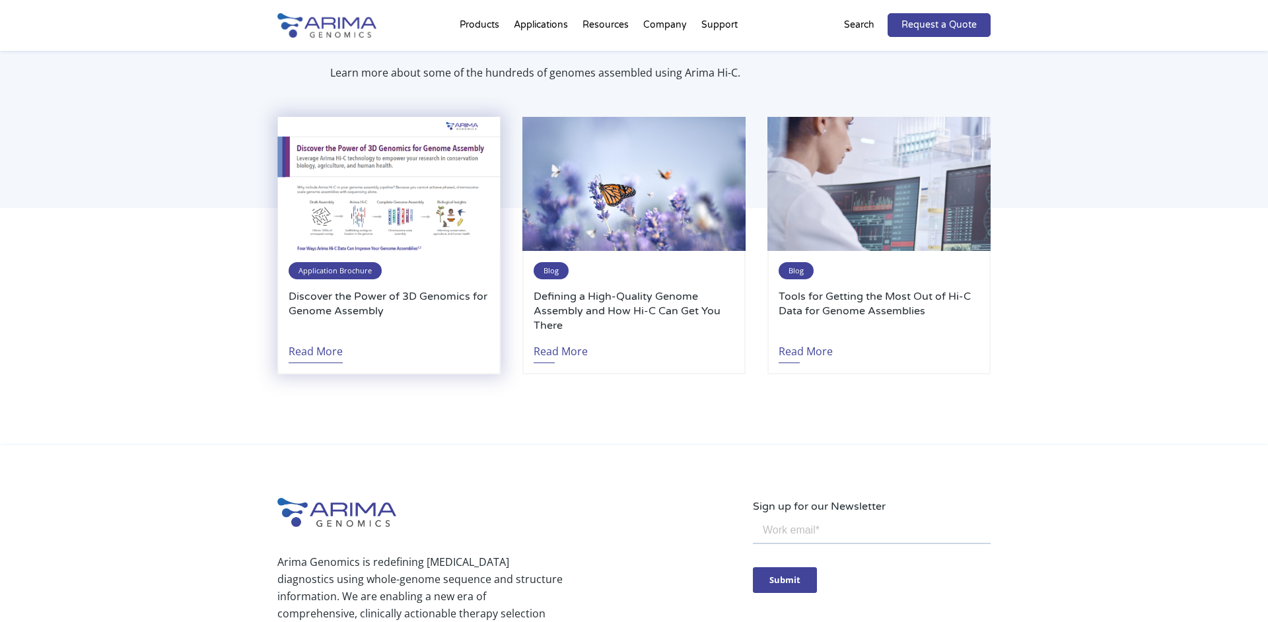
click at [334, 352] on link "Read More" at bounding box center [316, 348] width 54 height 30
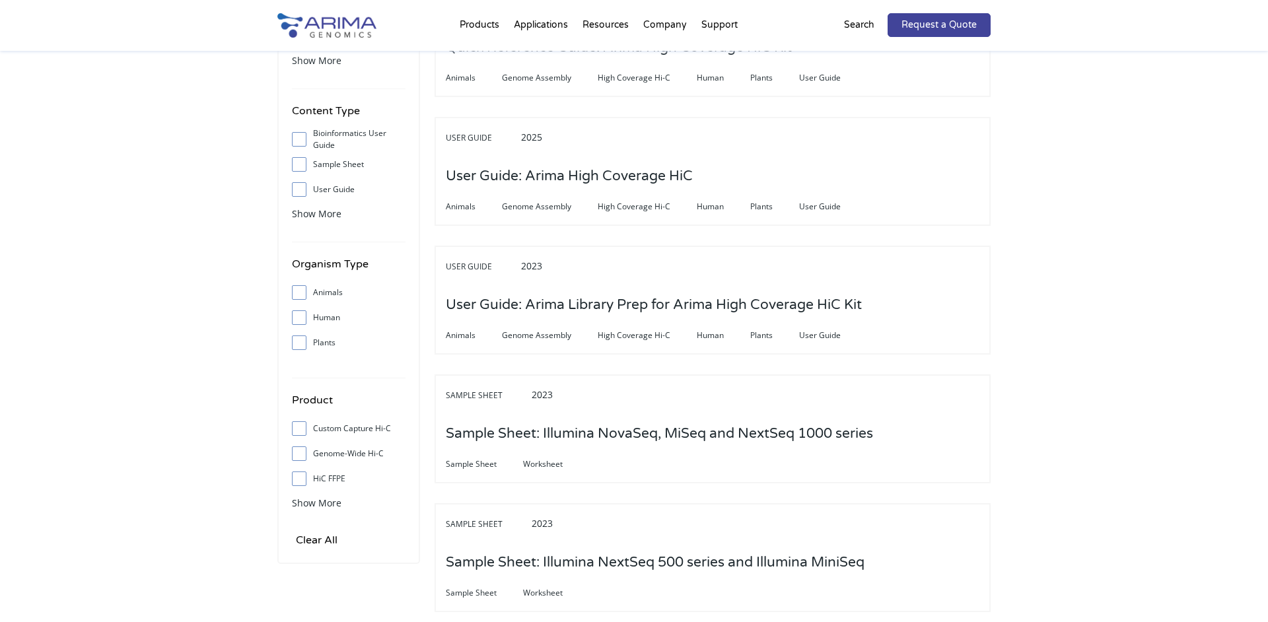
scroll to position [206, 0]
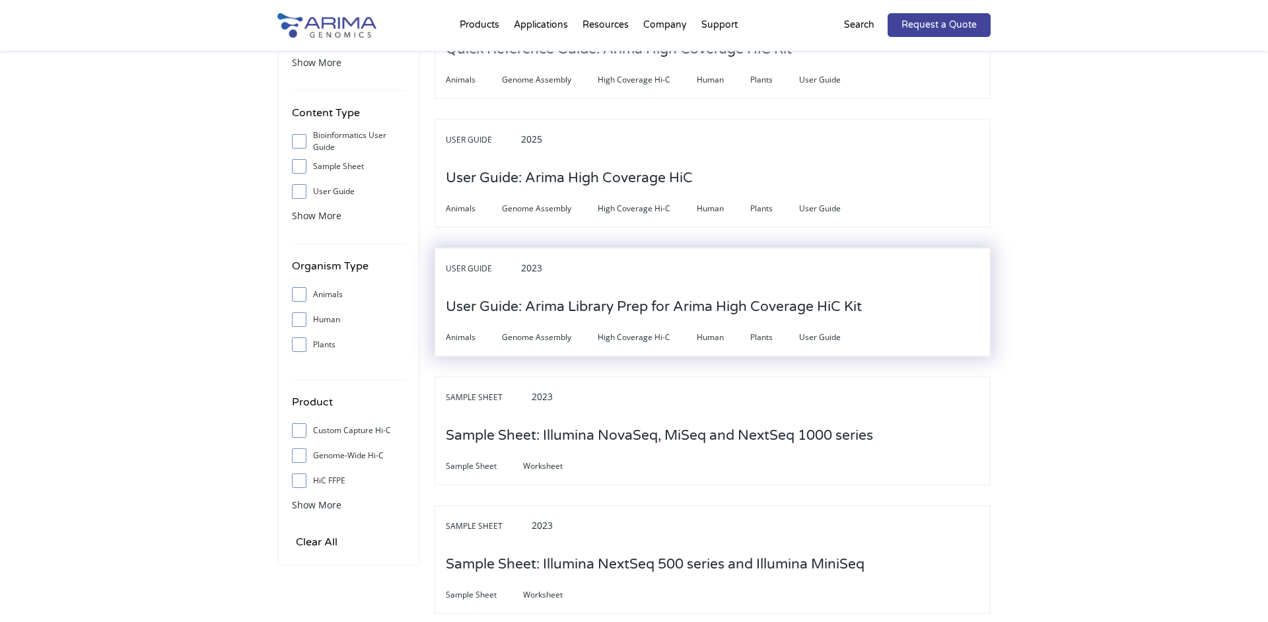
click at [857, 312] on h3 "User Guide: Arima Library Prep for Arima High Coverage HiC Kit" at bounding box center [654, 307] width 416 height 41
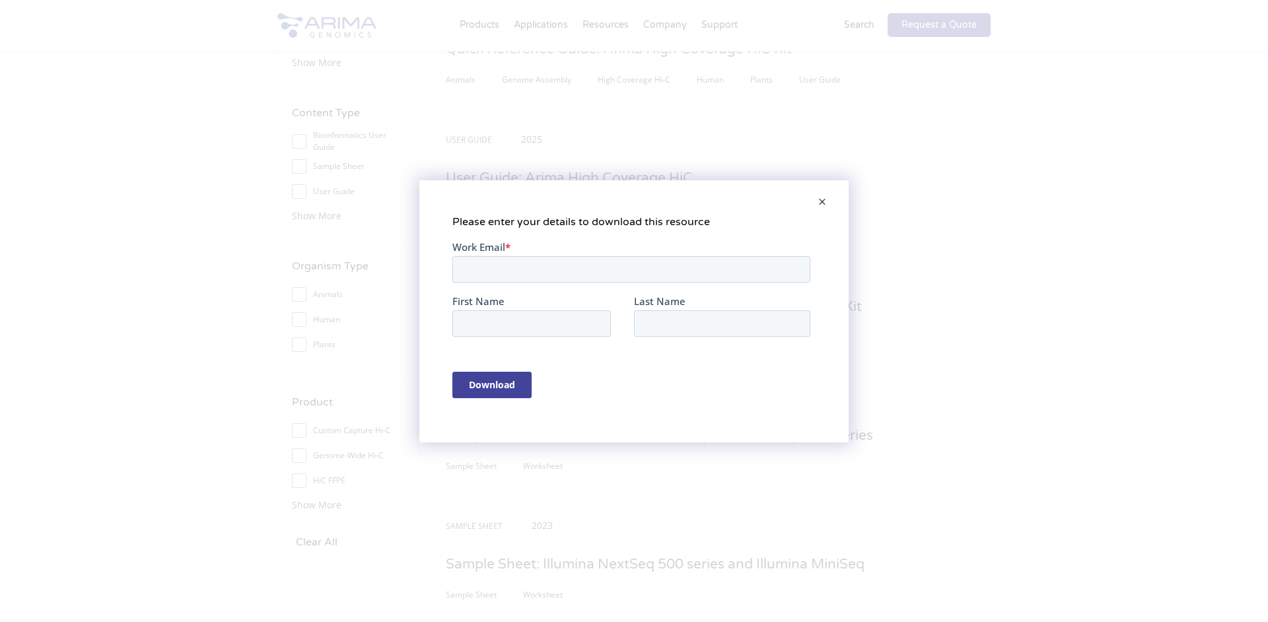
scroll to position [0, 0]
click at [823, 203] on span at bounding box center [822, 203] width 26 height 32
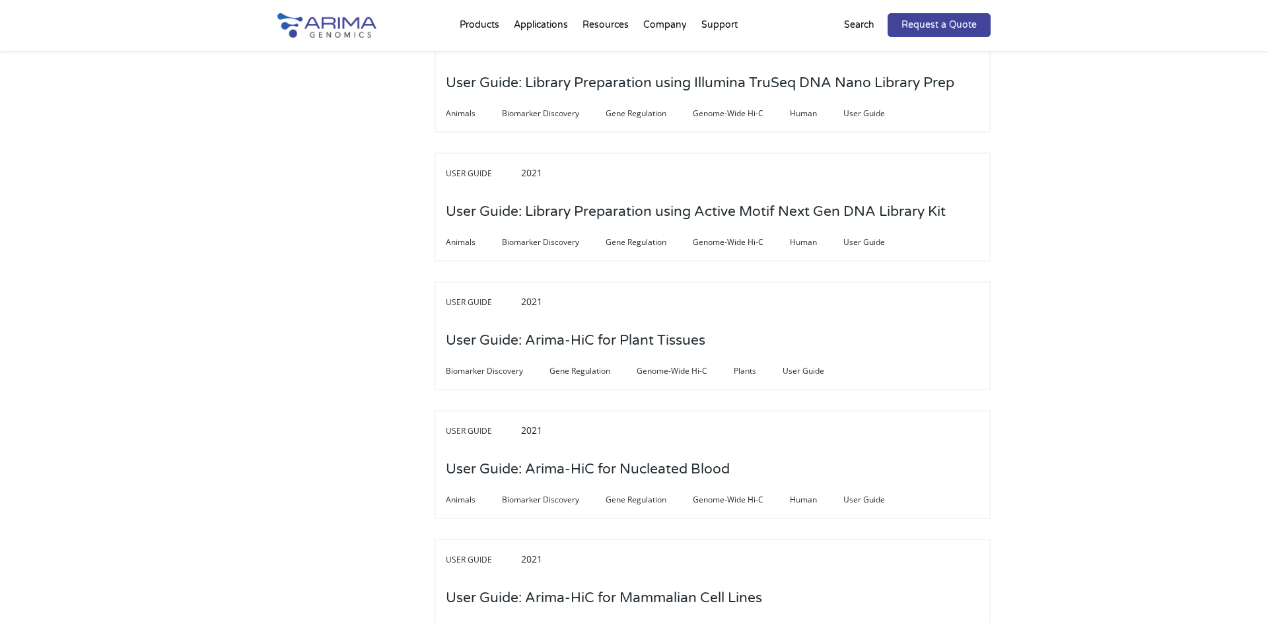
scroll to position [3100, 0]
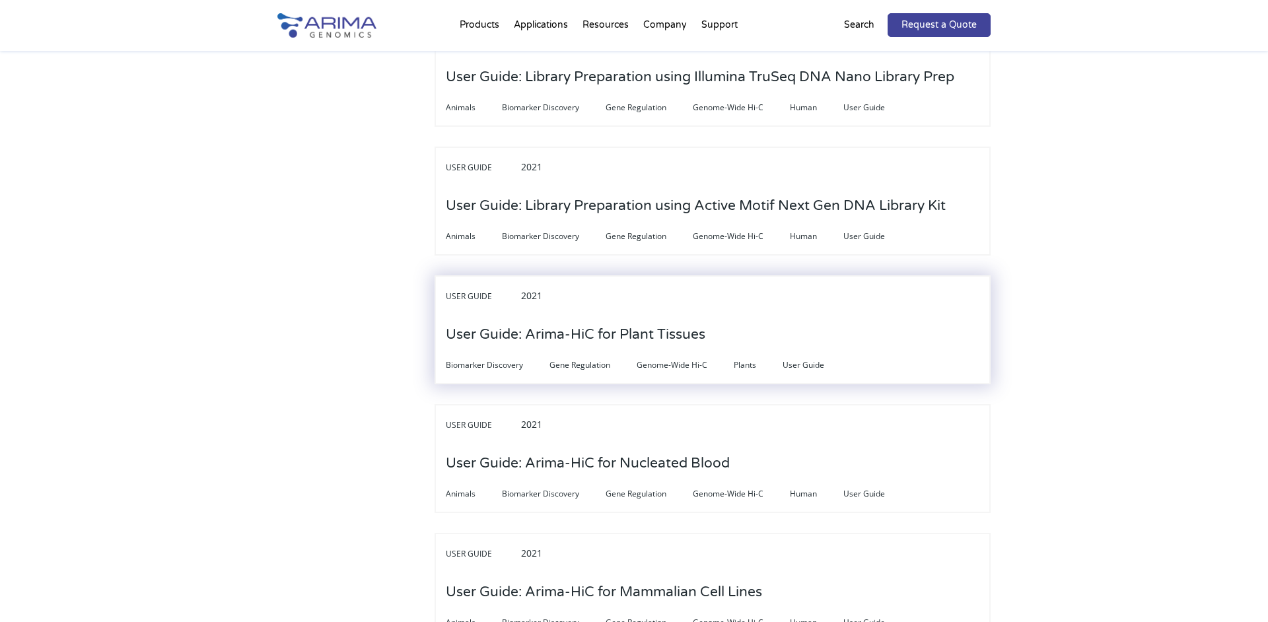
click at [616, 318] on h3 "User Guide: Arima-HiC for Plant Tissues" at bounding box center [576, 334] width 260 height 41
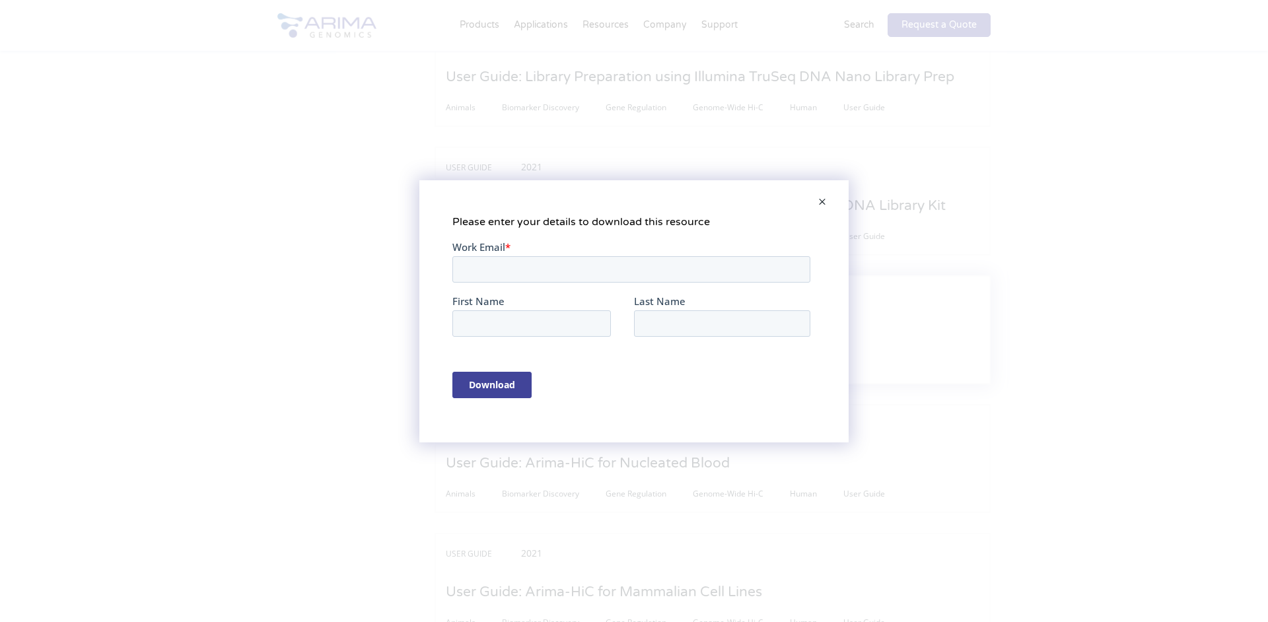
scroll to position [0, 0]
click at [624, 270] on input "Work Email *" at bounding box center [632, 269] width 358 height 26
type input "galvez"
type input "galvez@snsb.de"
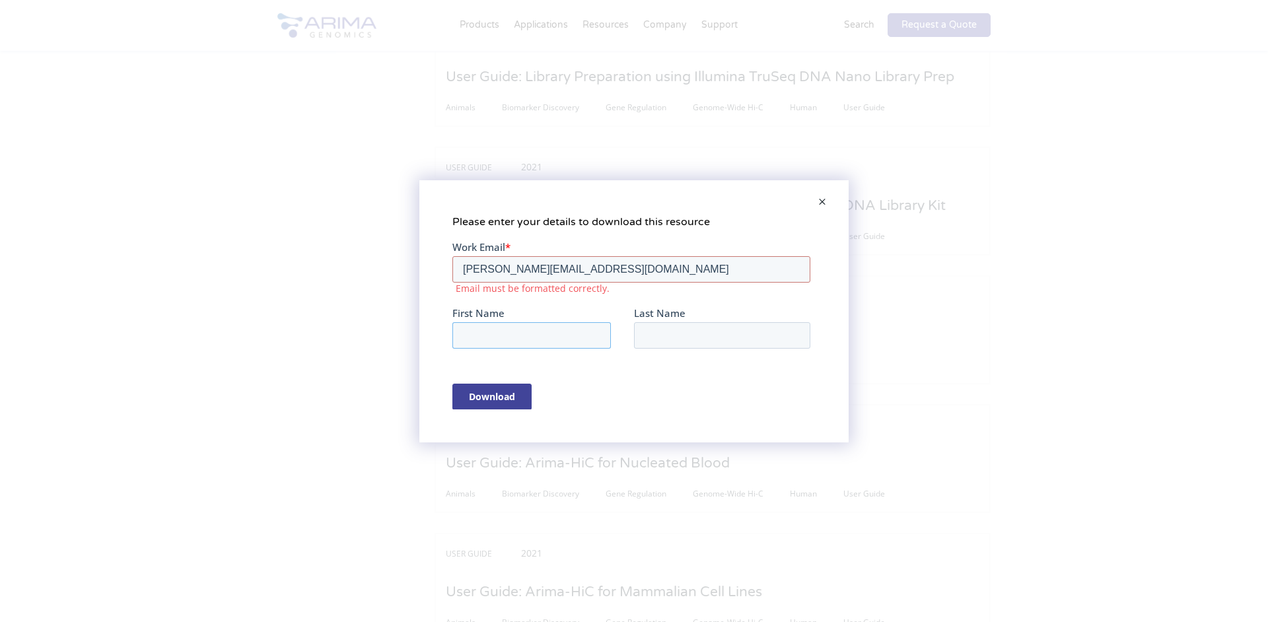
type input "Lilia"
type input "Galvez"
click at [521, 379] on input "Download" at bounding box center [492, 384] width 79 height 26
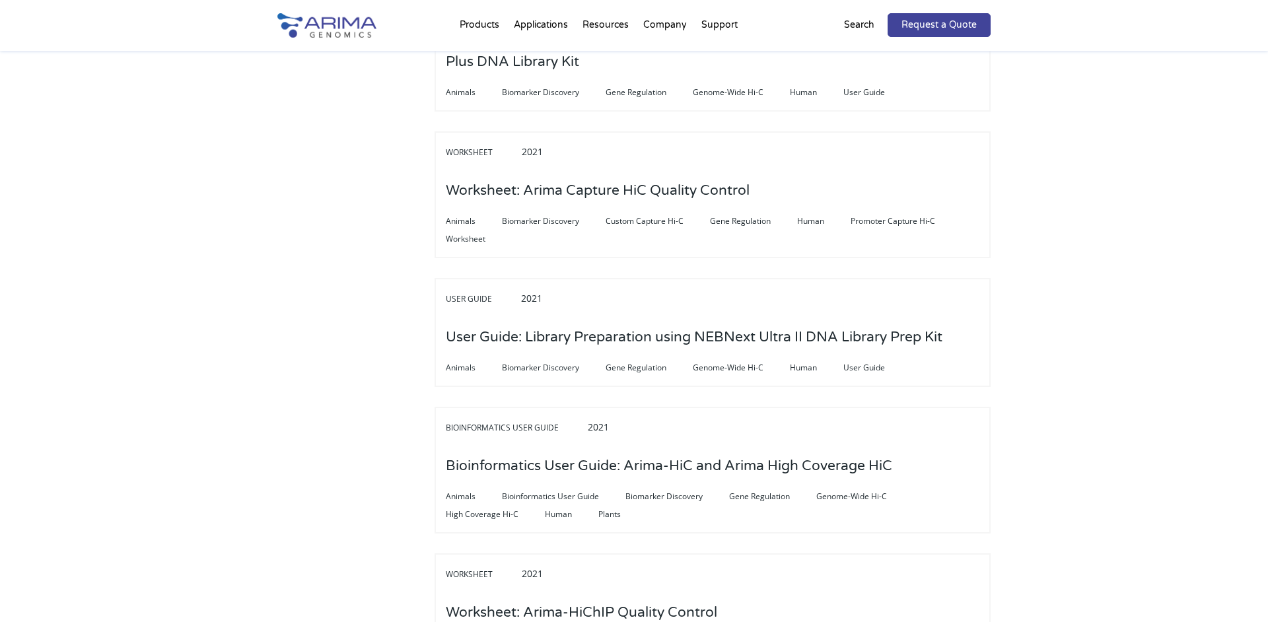
scroll to position [1593, 0]
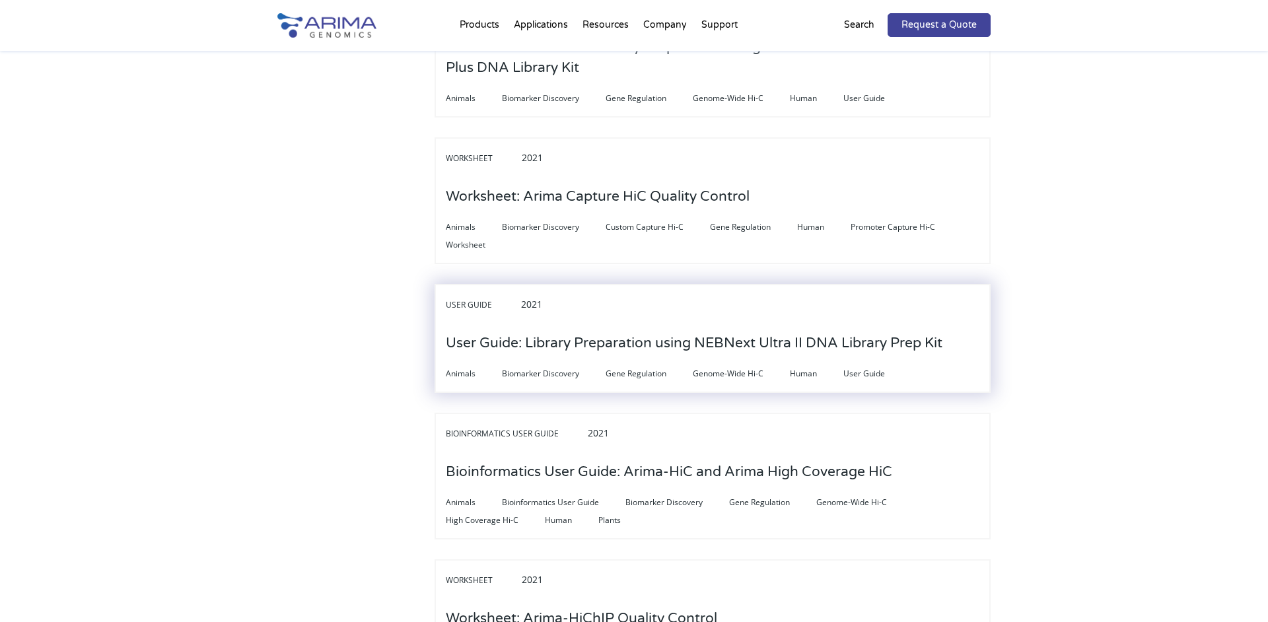
click at [892, 326] on h3 "User Guide: Library Preparation using NEBNext Ultra II DNA Library Prep Kit" at bounding box center [694, 343] width 497 height 41
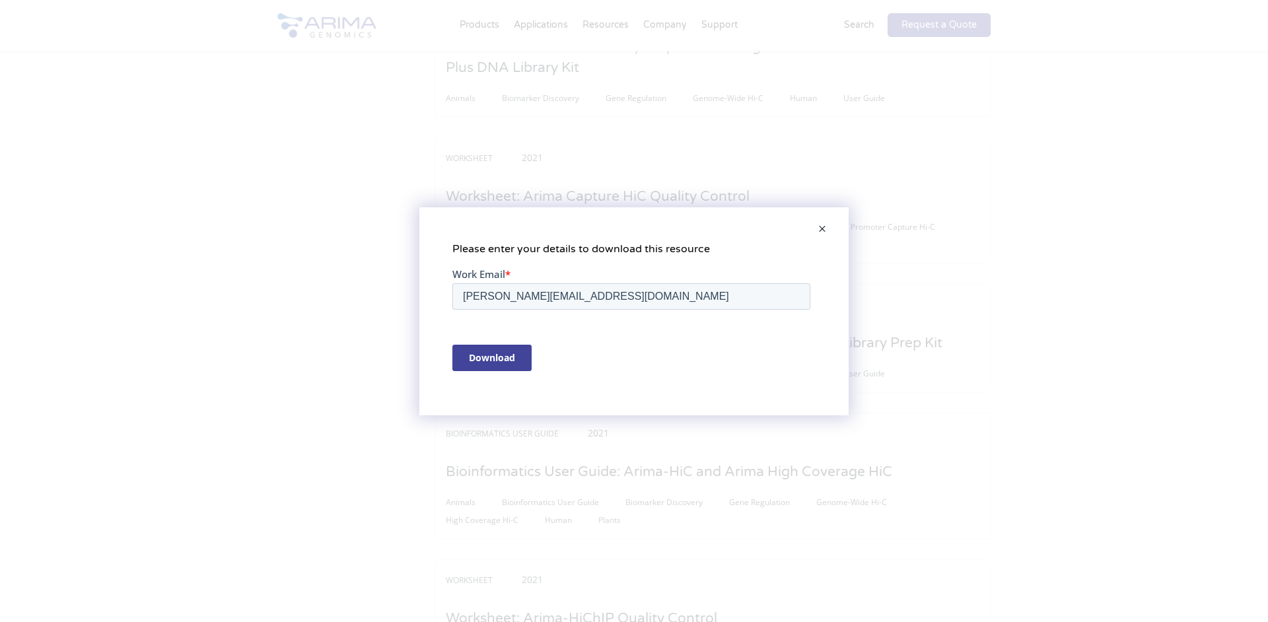
scroll to position [0, 0]
click at [490, 374] on div "Download" at bounding box center [634, 357] width 363 height 49
click at [502, 365] on input "Download" at bounding box center [492, 357] width 79 height 26
